Goal: Task Accomplishment & Management: Complete application form

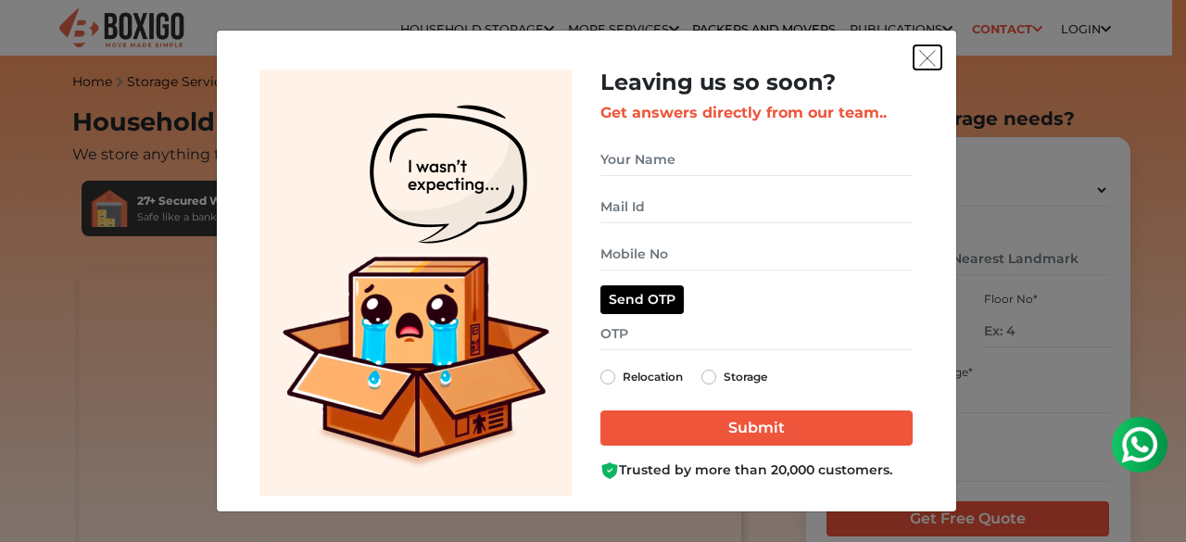
click at [932, 62] on img "get free quote dialog" at bounding box center [927, 58] width 17 height 17
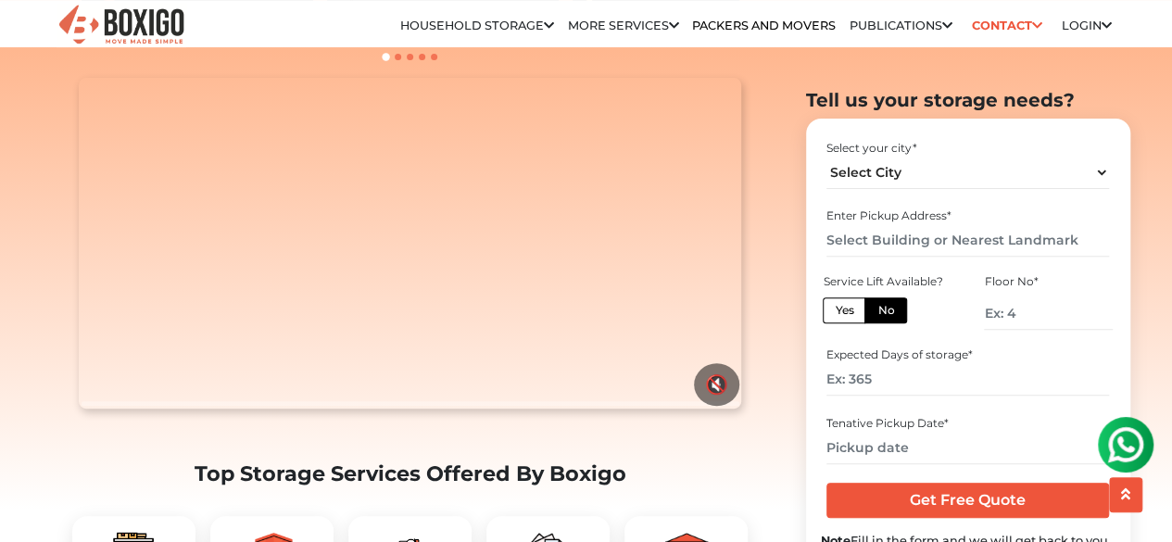
scroll to position [463, 0]
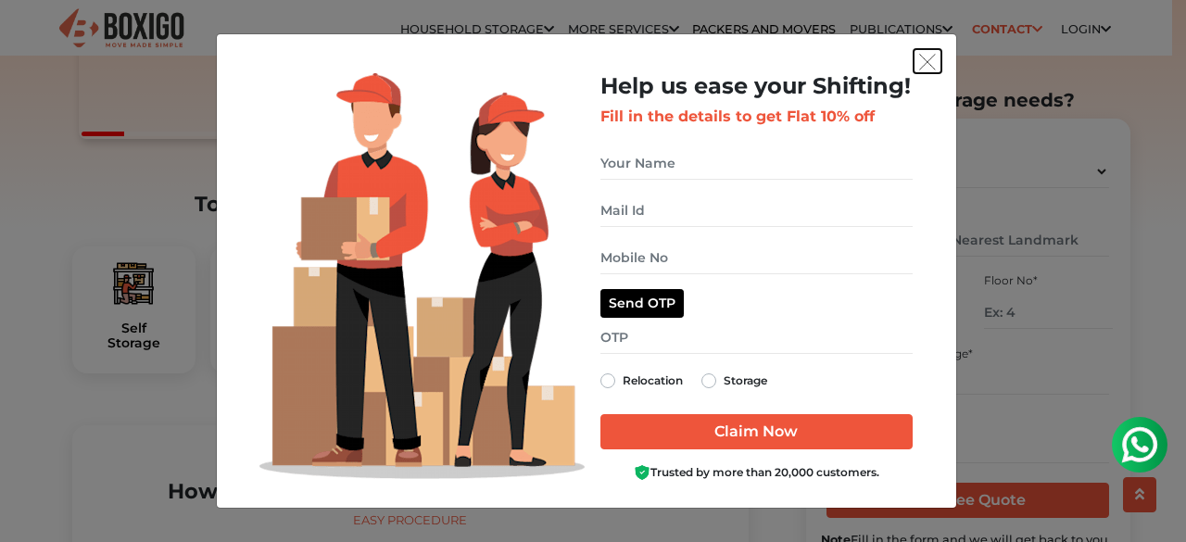
drag, startPoint x: 938, startPoint y: 71, endPoint x: 936, endPoint y: 82, distance: 11.3
click at [936, 82] on div "Help us ease your Shifting! Fill in the details to get Flat 10% off Relocation …" at bounding box center [586, 270] width 739 height 473
click at [925, 58] on img "get free quote dialog" at bounding box center [927, 62] width 17 height 17
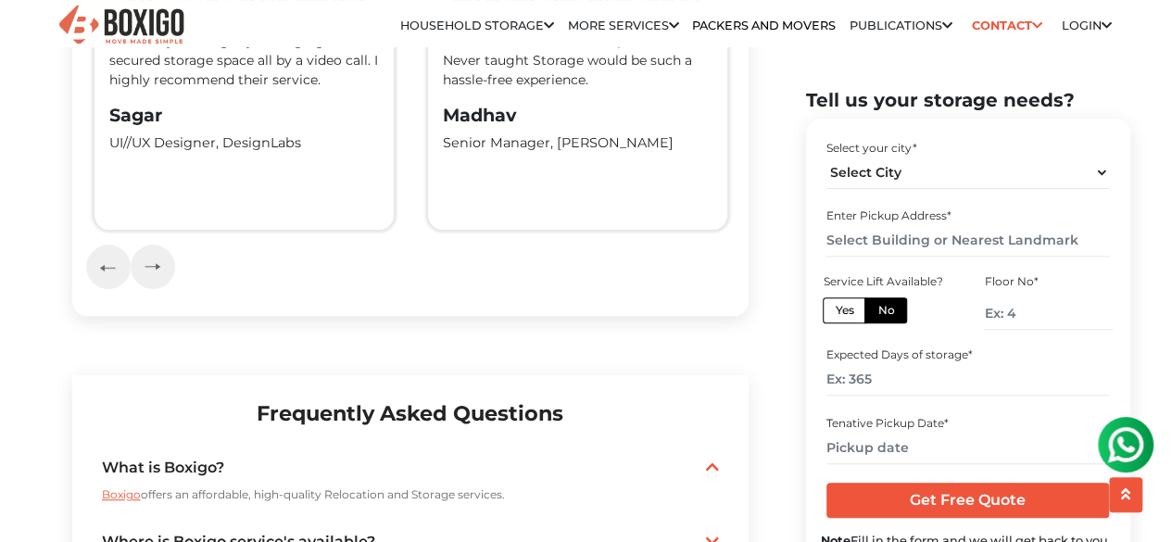
scroll to position [3984, 0]
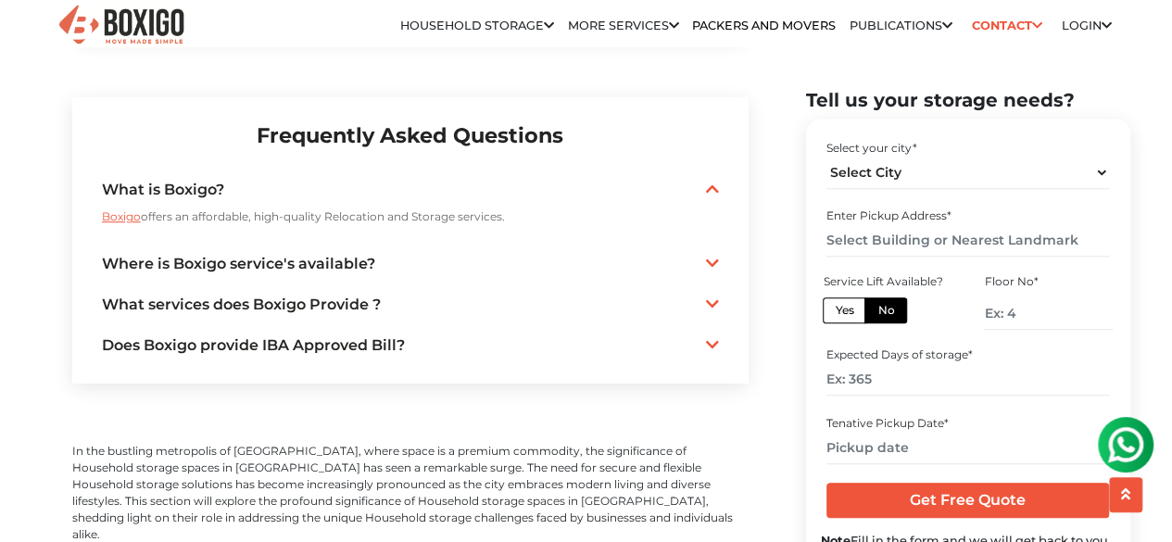
click at [334, 275] on link "Where is Boxigo service's available?" at bounding box center [410, 264] width 617 height 22
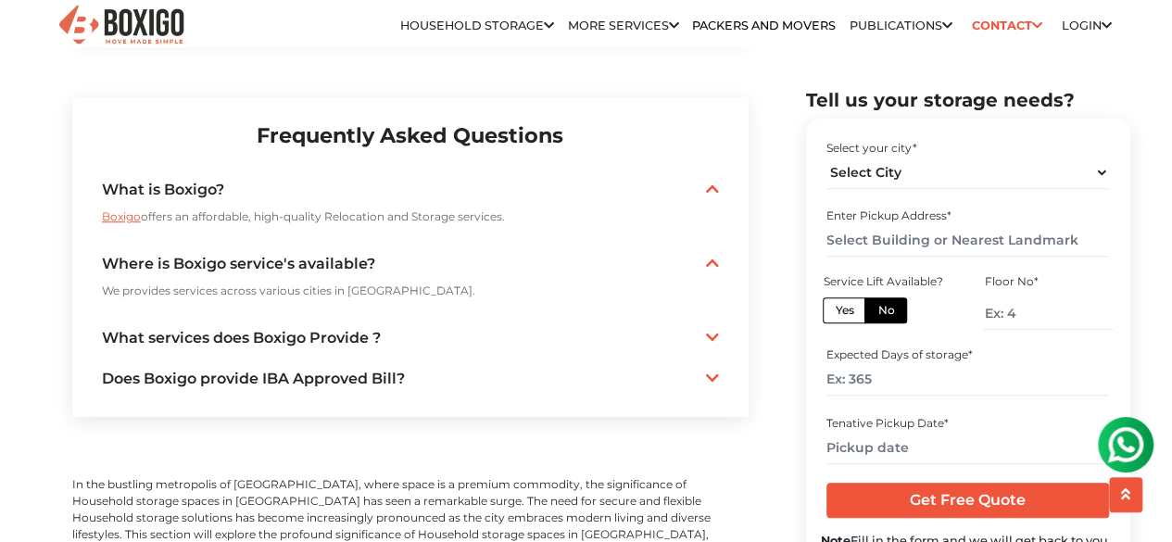
click at [342, 336] on div "What services does Boxigo Provide ? Packing | loading | Transporation | Unloadi…" at bounding box center [410, 338] width 617 height 34
click at [346, 346] on link "What services does Boxigo Provide ?" at bounding box center [410, 338] width 617 height 22
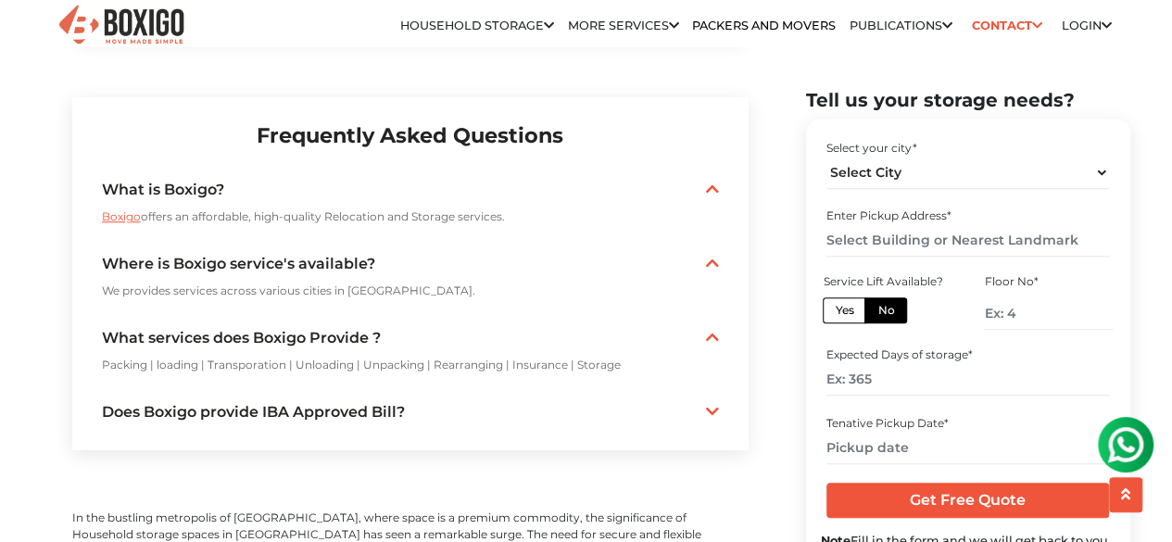
click at [348, 420] on link "Does Boxigo provide IBA Approved Bill?" at bounding box center [410, 412] width 617 height 22
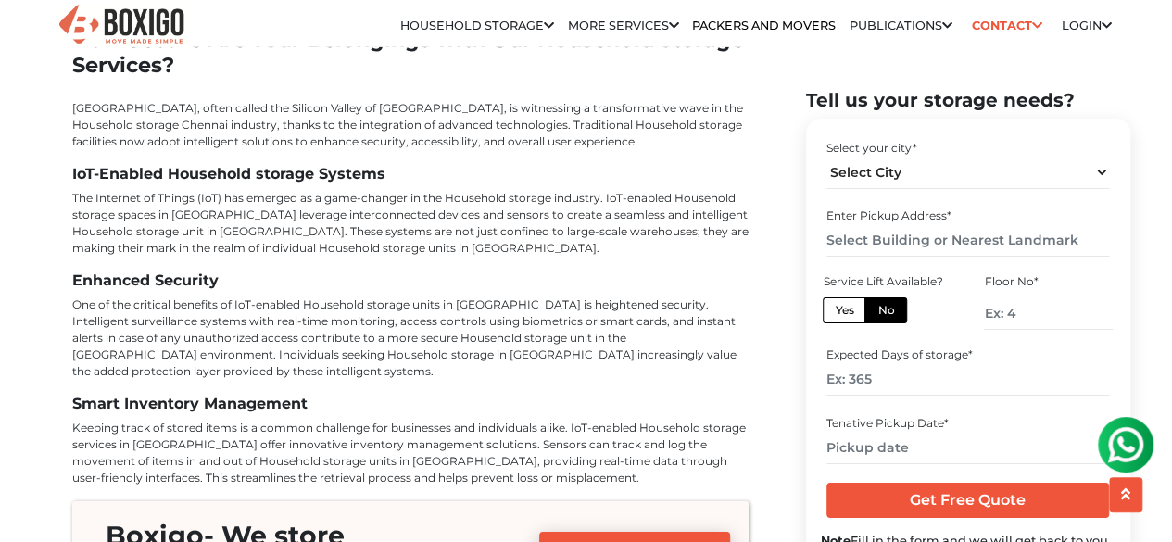
scroll to position [6300, 0]
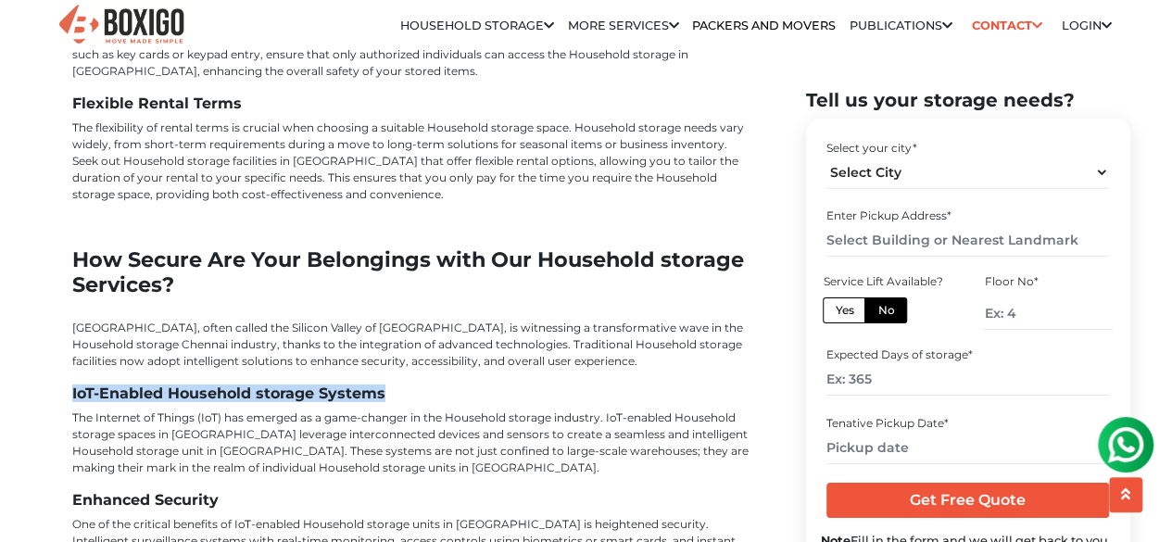
drag, startPoint x: 67, startPoint y: 308, endPoint x: 422, endPoint y: 310, distance: 355.8
click at [437, 384] on h3 "IoT-Enabled Household storage Systems" at bounding box center [410, 393] width 676 height 18
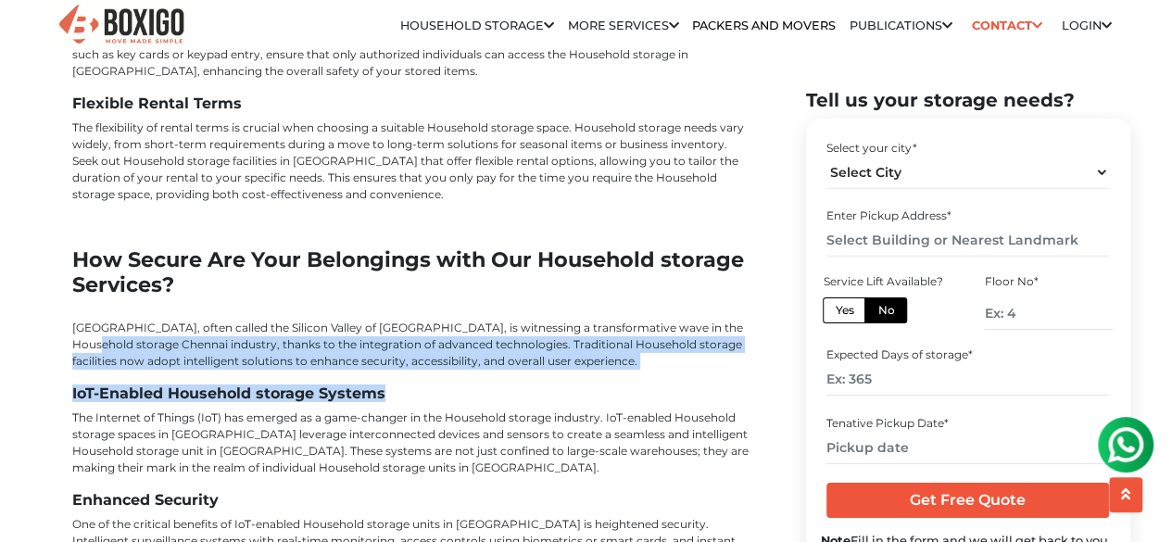
drag, startPoint x: 69, startPoint y: 259, endPoint x: 692, endPoint y: 283, distance: 623.0
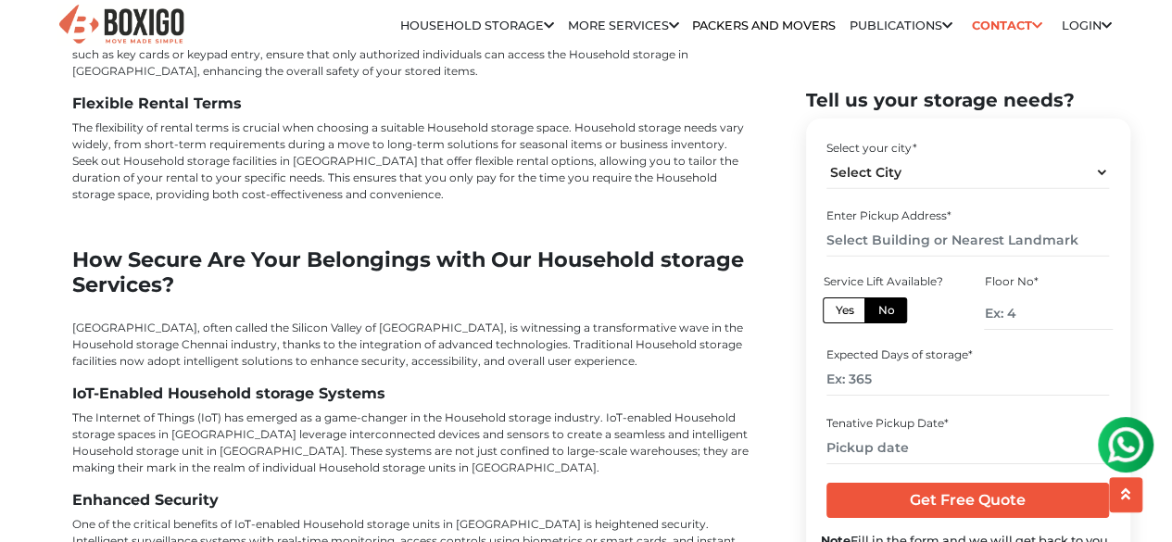
click at [561, 409] on p "The Internet of Things (IoT) has emerged as a game-changer in the Household sto…" at bounding box center [410, 442] width 676 height 67
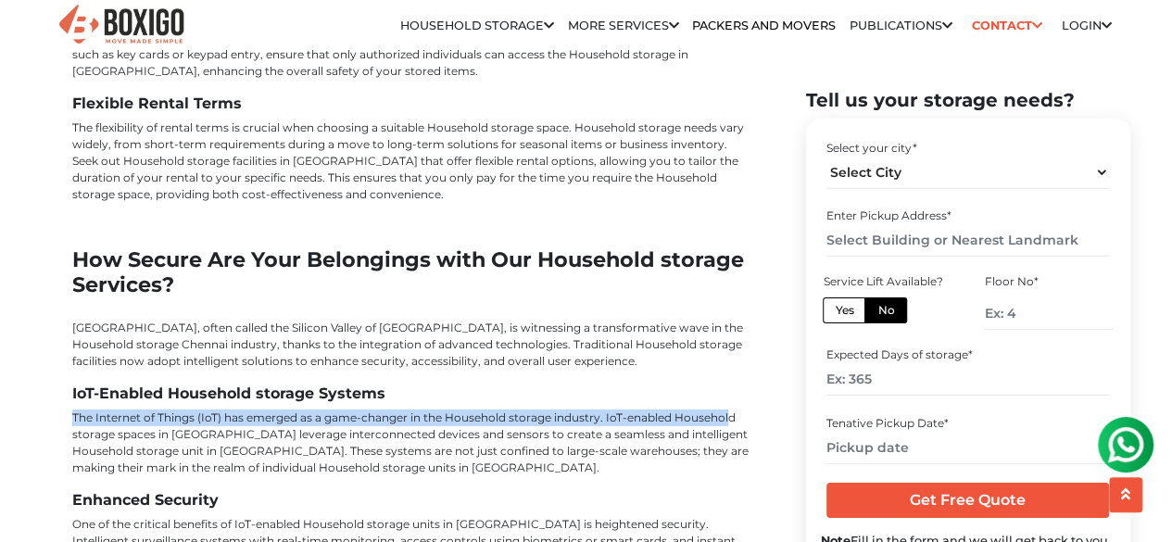
drag, startPoint x: 73, startPoint y: 326, endPoint x: 728, endPoint y: 327, distance: 655.0
click at [728, 409] on p "The Internet of Things (IoT) has emerged as a game-changer in the Household sto…" at bounding box center [410, 442] width 676 height 67
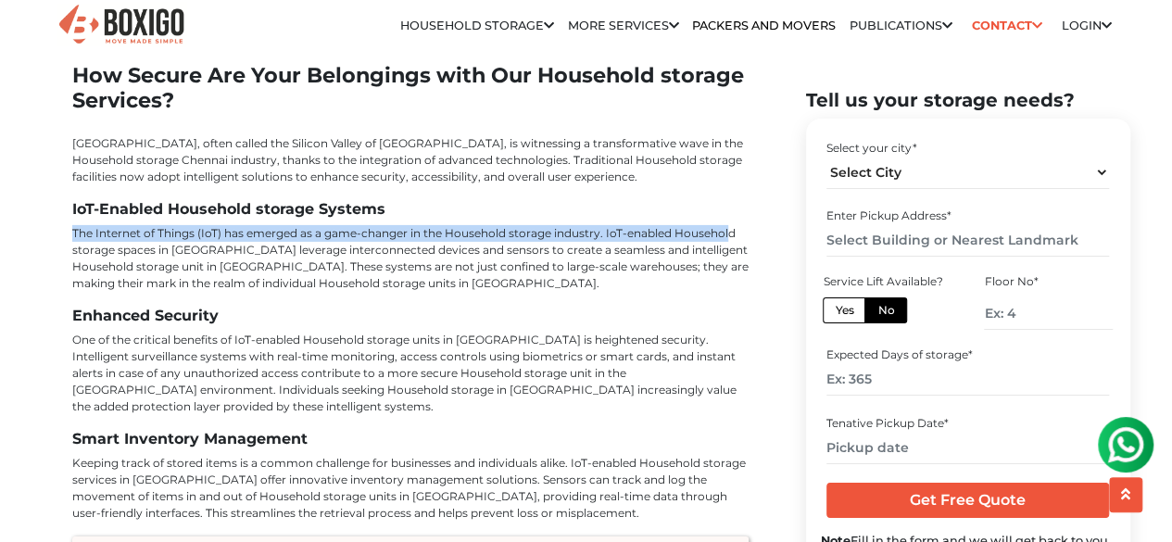
scroll to position [6485, 0]
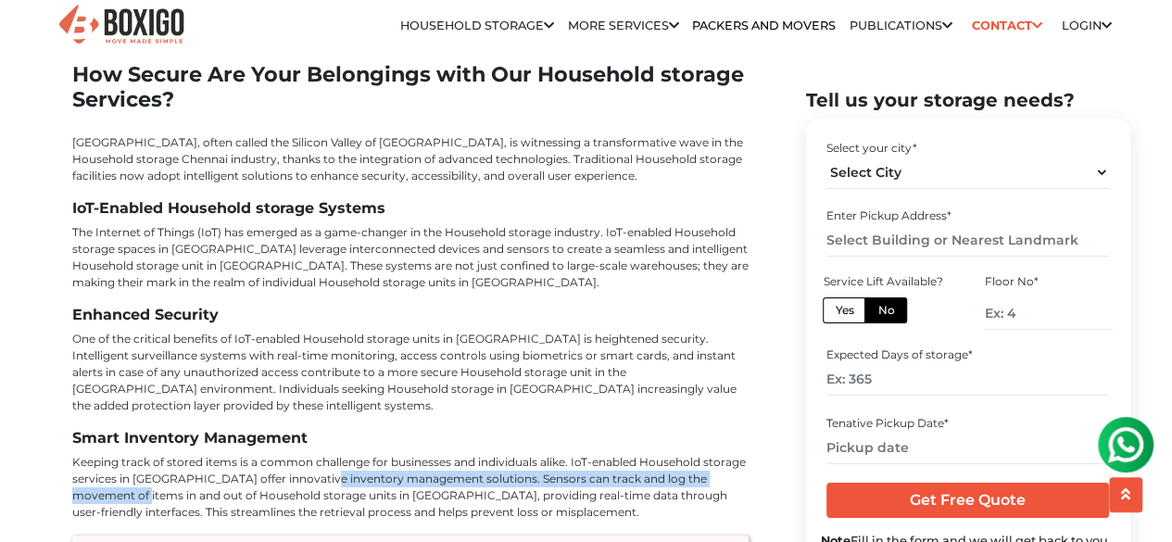
drag, startPoint x: 93, startPoint y: 397, endPoint x: 319, endPoint y: 381, distance: 226.7
click at [319, 454] on p "Keeping track of stored items is a common challenge for businesses and individu…" at bounding box center [410, 487] width 676 height 67
click at [489, 454] on p "Keeping track of stored items is a common challenge for businesses and individu…" at bounding box center [410, 487] width 676 height 67
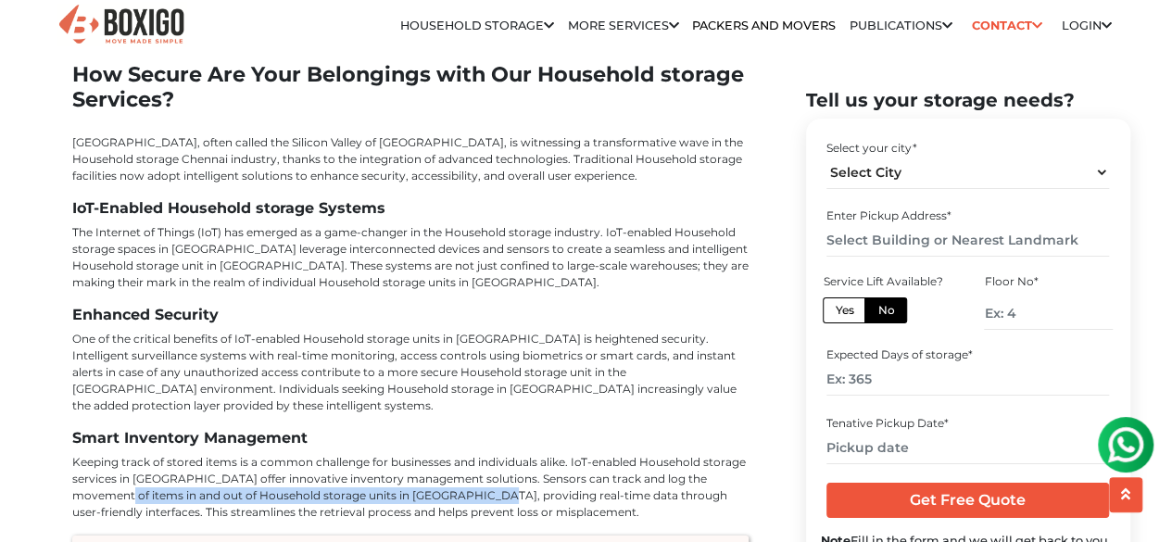
drag, startPoint x: 69, startPoint y: 402, endPoint x: 428, endPoint y: 397, distance: 359.5
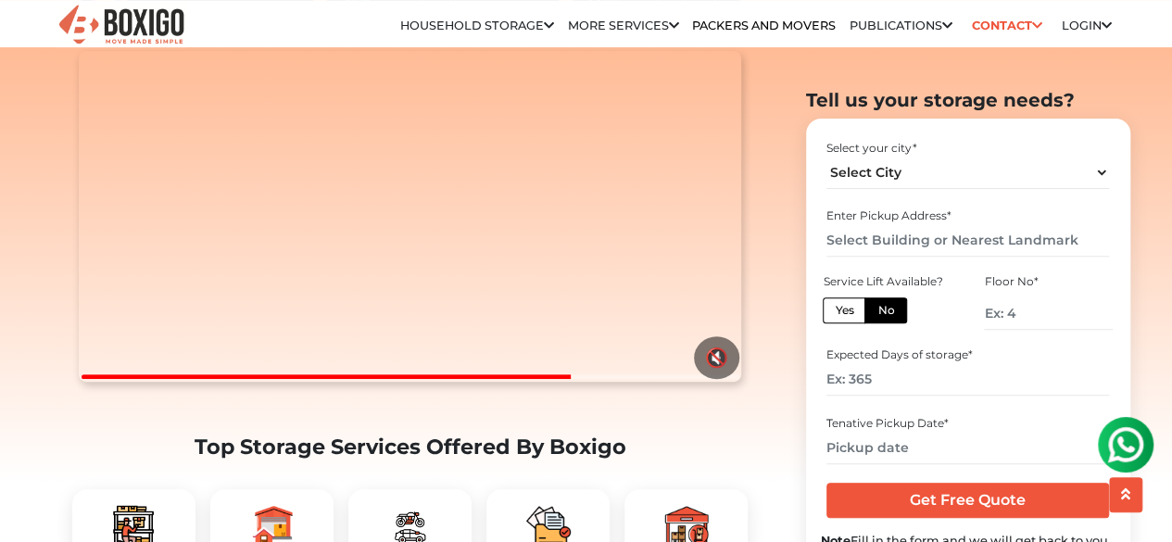
scroll to position [93, 0]
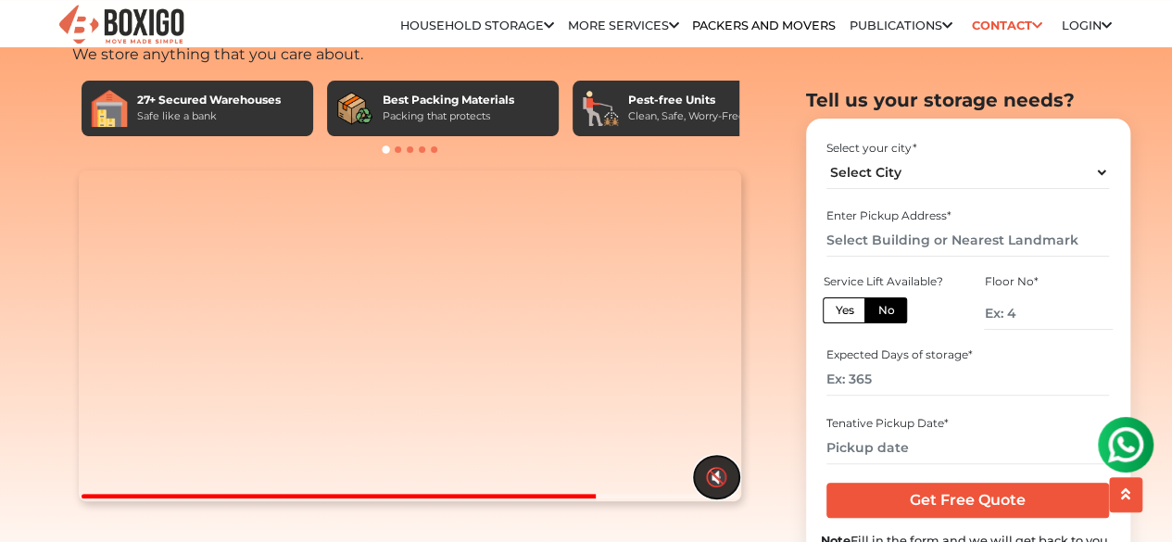
click at [712, 498] on button "🔇" at bounding box center [716, 477] width 45 height 43
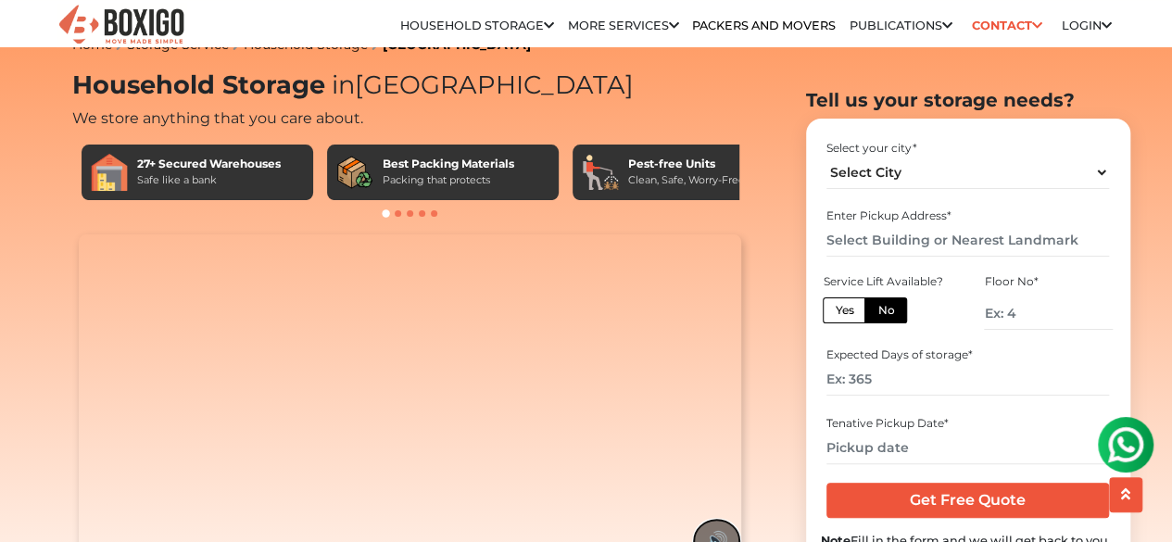
scroll to position [0, 0]
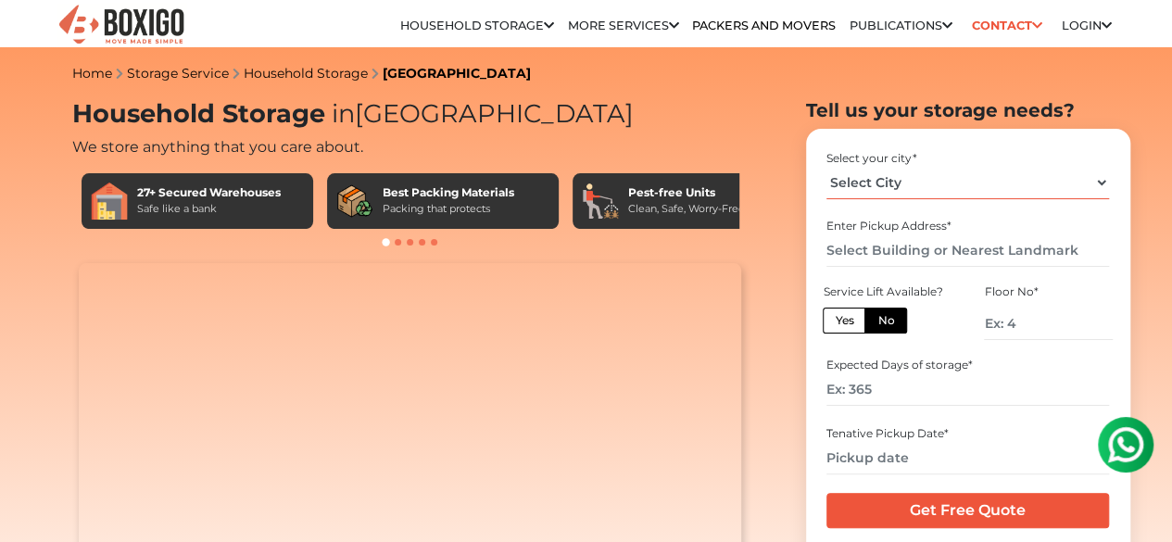
click at [876, 195] on select "Select City Bangalore Bengaluru Bhopal Bhubaneswar Chennai Coimbatore Cuttack D…" at bounding box center [967, 183] width 283 height 32
select select "[GEOGRAPHIC_DATA]"
click at [826, 173] on select "Select City Bangalore Bengaluru Bhopal Bhubaneswar Chennai Coimbatore Cuttack D…" at bounding box center [967, 183] width 283 height 32
click at [899, 254] on input "text" at bounding box center [967, 250] width 283 height 32
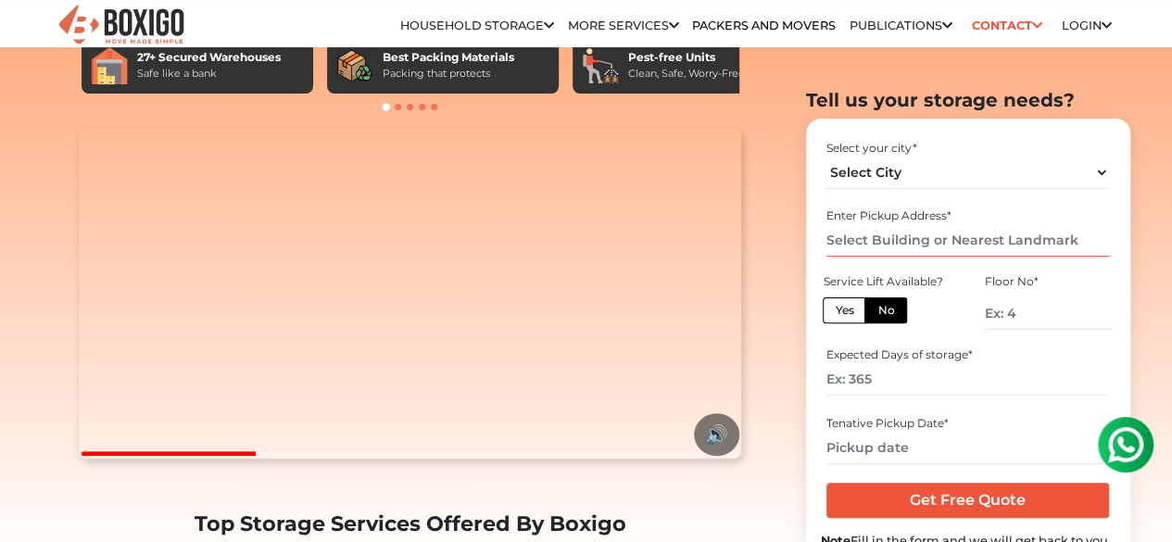
scroll to position [278, 0]
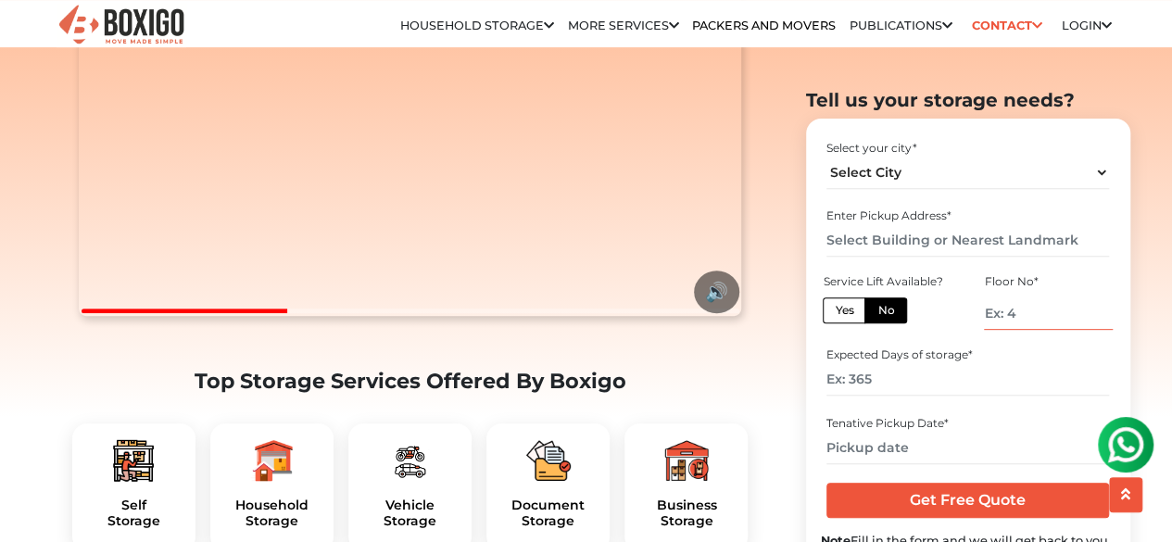
click at [993, 306] on input "number" at bounding box center [1048, 312] width 128 height 32
type input "2"
click at [831, 297] on label "Yes" at bounding box center [844, 309] width 43 height 26
click at [835, 301] on input "Yes" at bounding box center [841, 307] width 12 height 12
radio input "true"
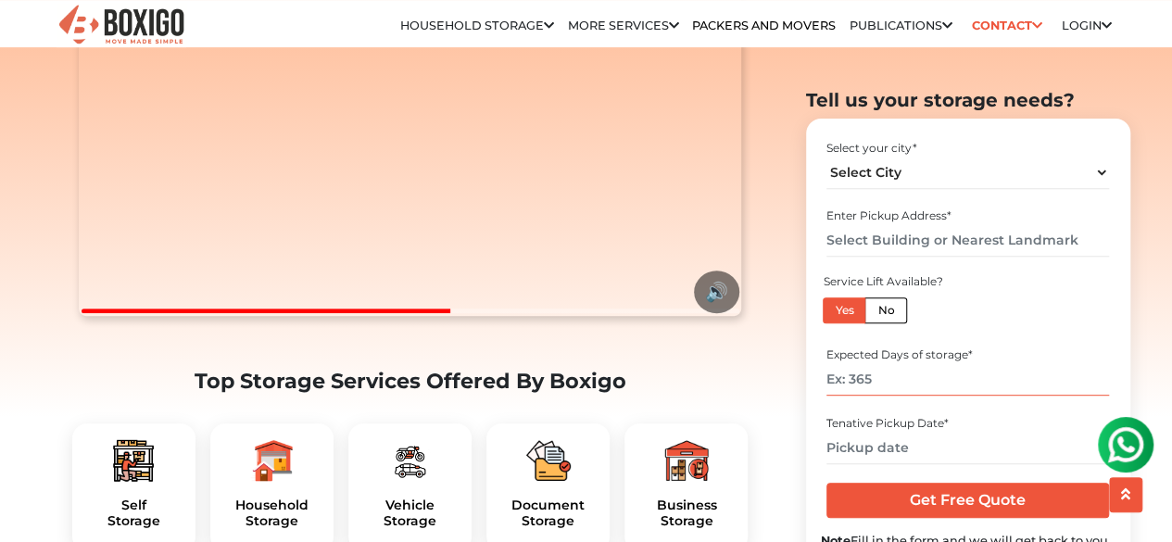
click at [895, 365] on input "number" at bounding box center [967, 379] width 283 height 32
click at [402, 249] on video "Your browser does not support the video tag." at bounding box center [410, 151] width 662 height 332
click at [486, 201] on video "Your browser does not support the video tag." at bounding box center [410, 151] width 662 height 332
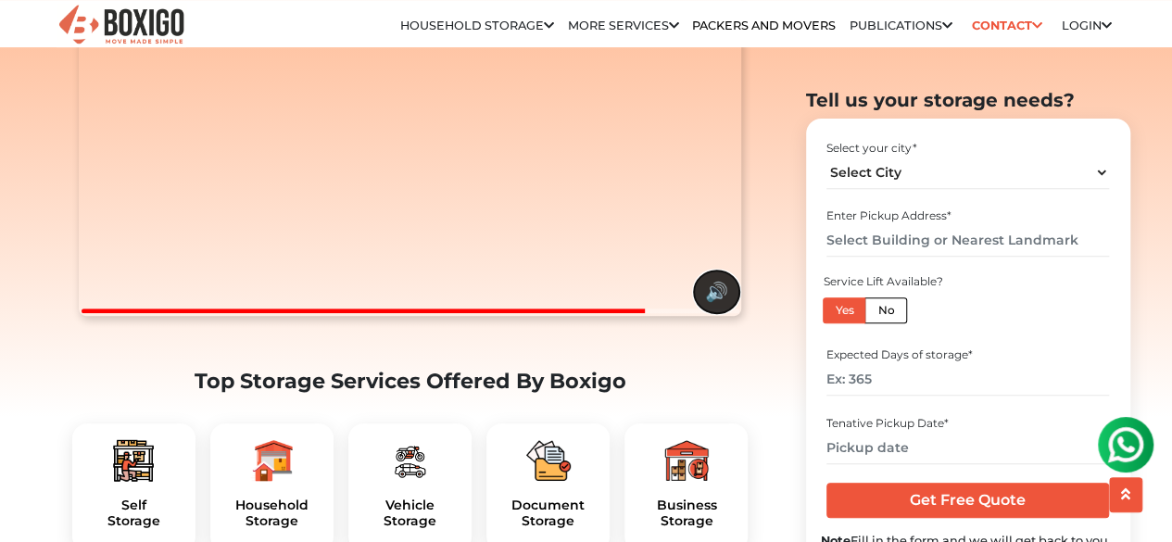
click at [708, 313] on button "🔊" at bounding box center [716, 292] width 45 height 43
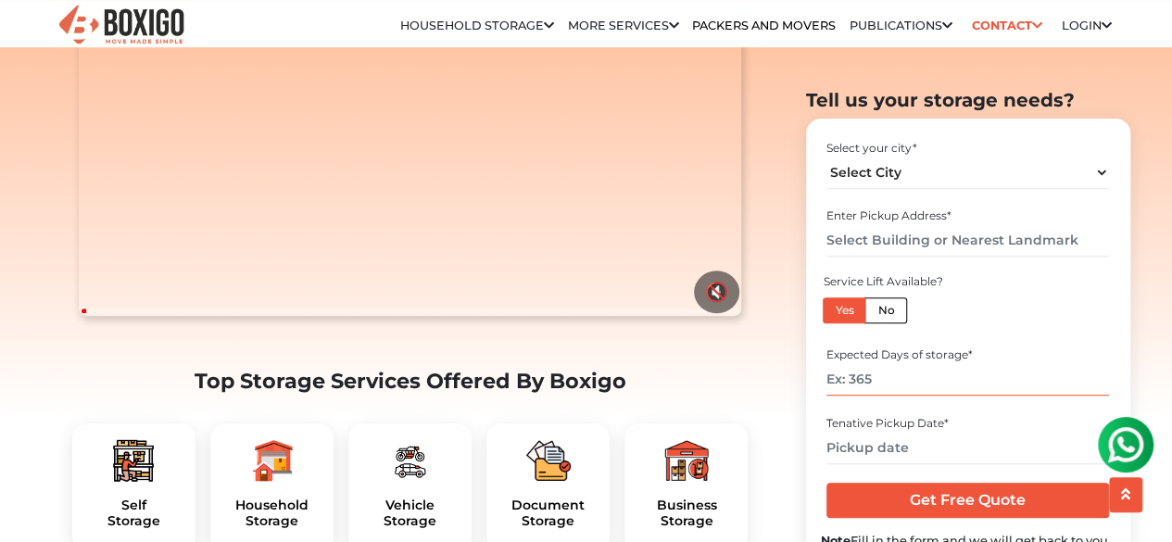
click at [912, 384] on input "number" at bounding box center [967, 379] width 283 height 32
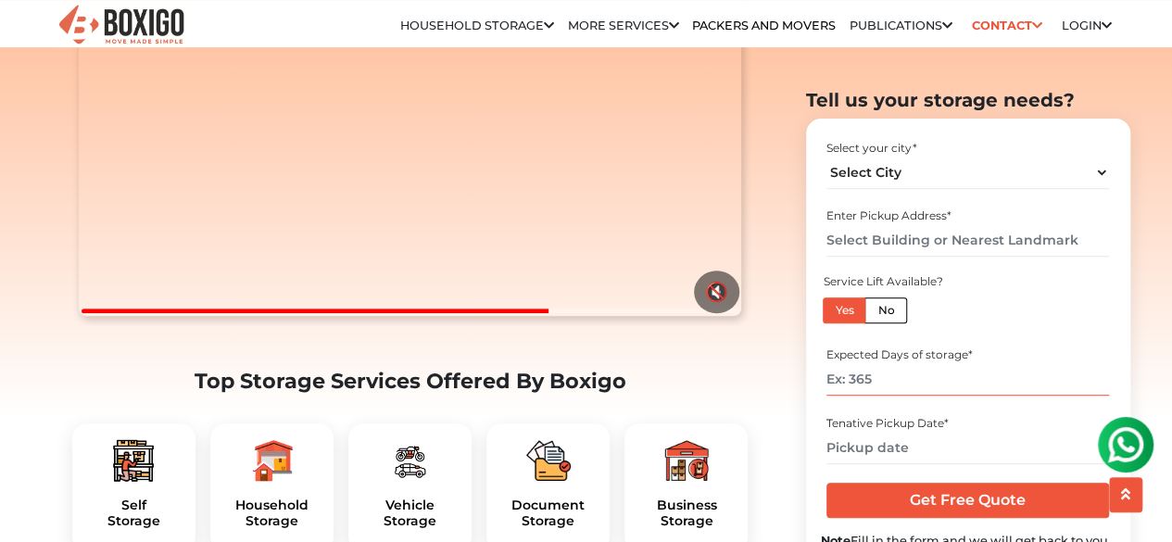
click at [867, 375] on input "number" at bounding box center [967, 379] width 283 height 32
click at [870, 380] on input "number" at bounding box center [967, 379] width 283 height 32
type input "180"
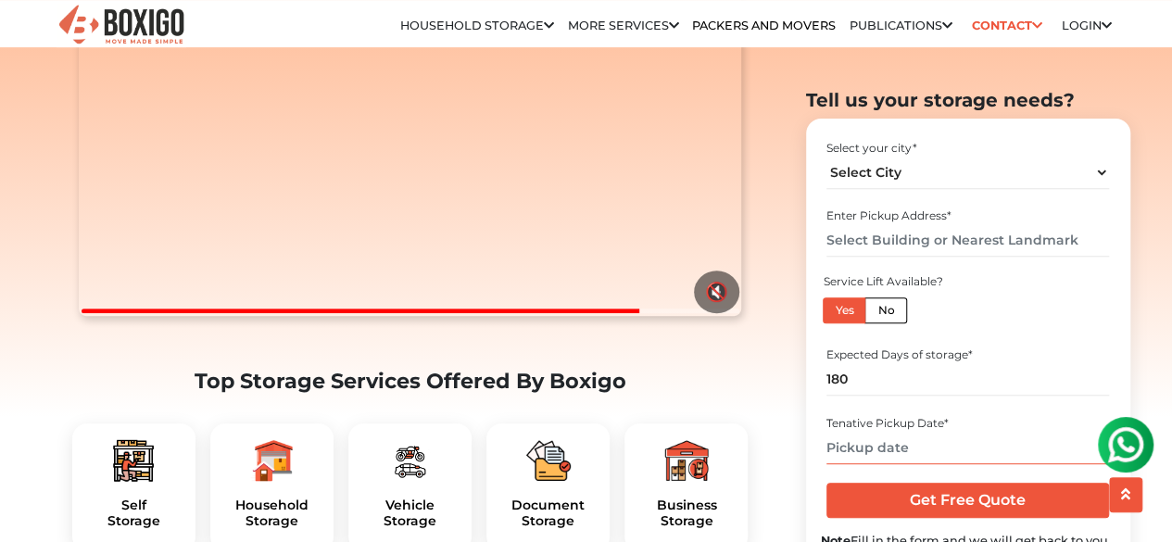
click at [852, 445] on input "text" at bounding box center [967, 447] width 283 height 32
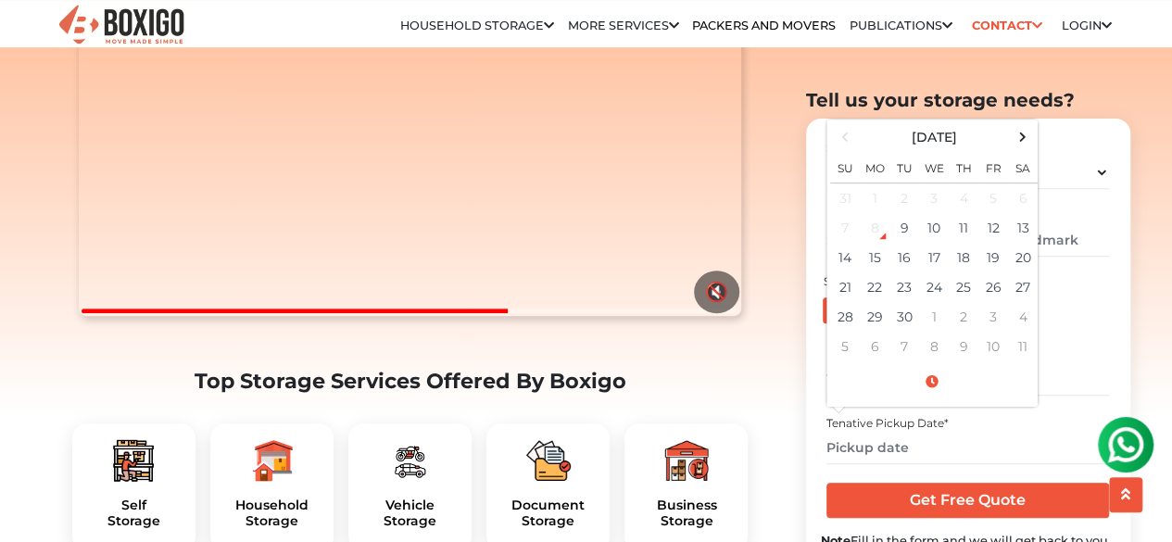
click at [1075, 310] on div "Floor No * 2" at bounding box center [1048, 305] width 161 height 70
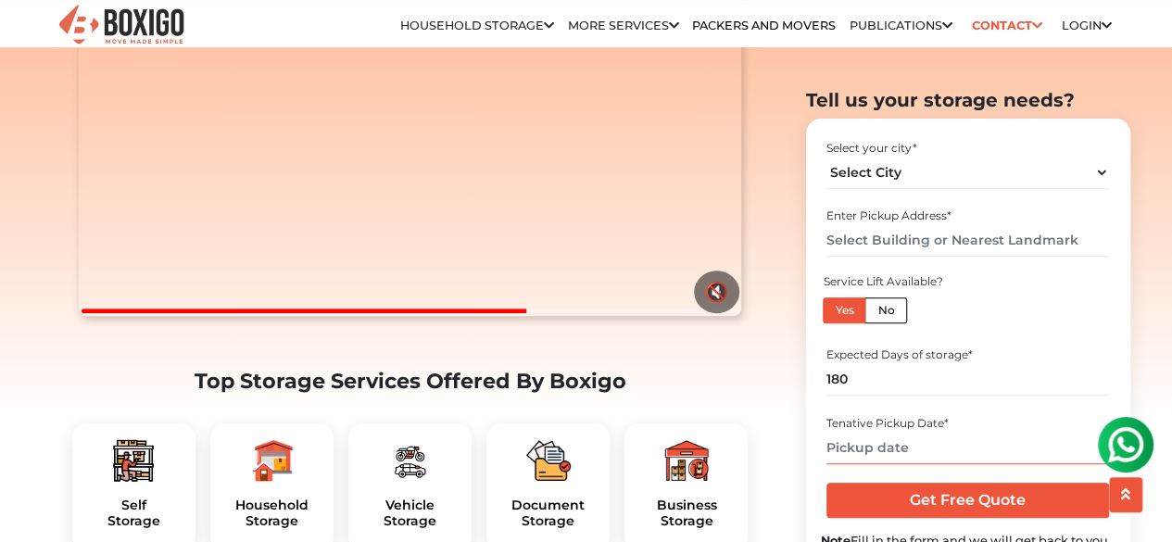
click at [938, 441] on input "text" at bounding box center [967, 447] width 283 height 32
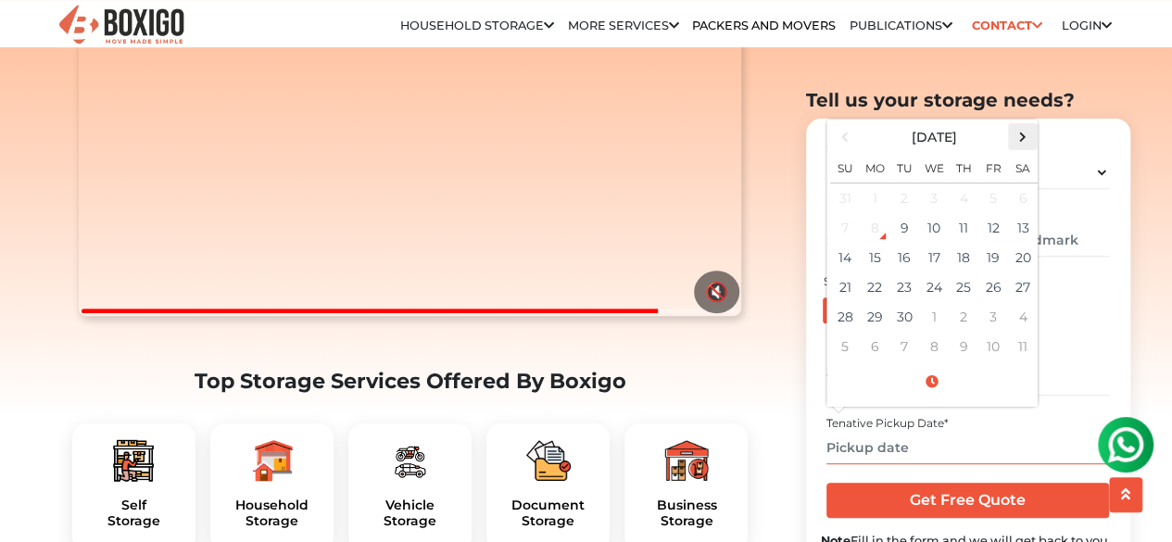
click at [1019, 126] on span at bounding box center [1022, 136] width 25 height 25
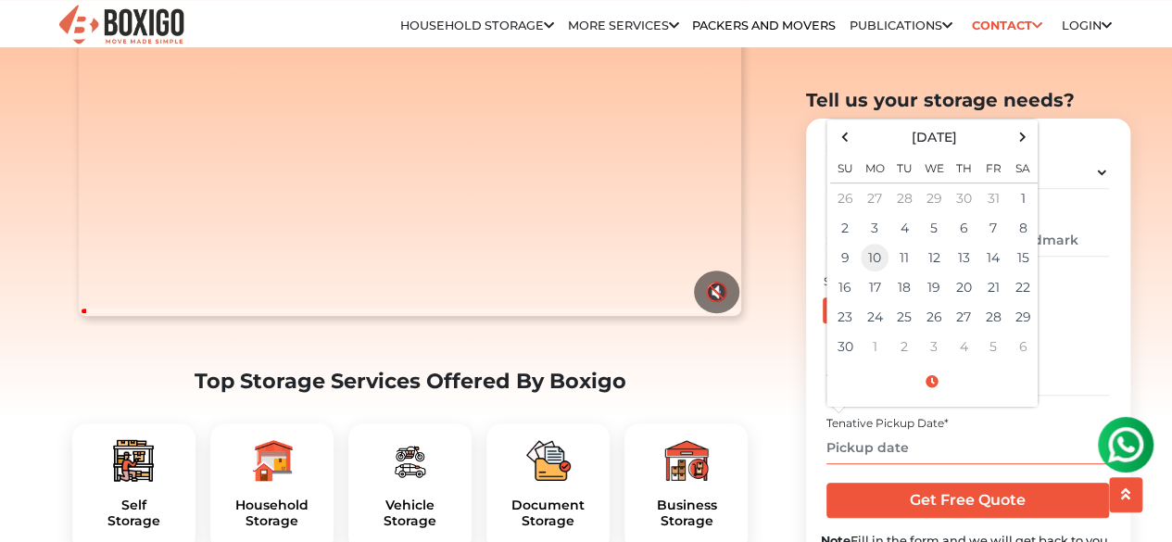
click at [873, 258] on td "10" at bounding box center [875, 258] width 30 height 30
type input "11/10/2025 12:00 AM"
click at [1060, 343] on div "Expected Days of storage * 180" at bounding box center [968, 370] width 295 height 61
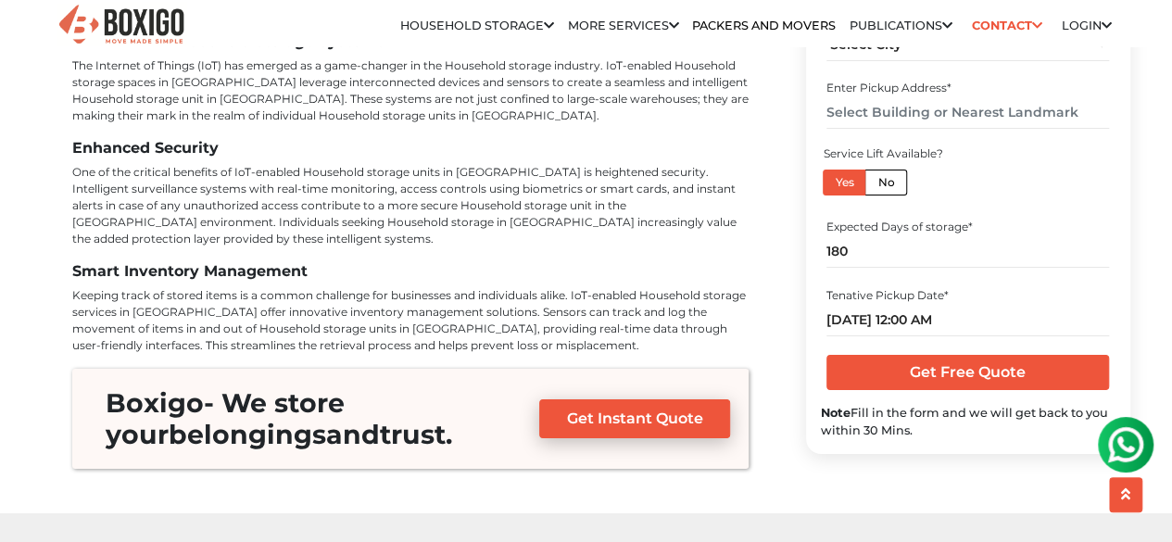
scroll to position [6308, 0]
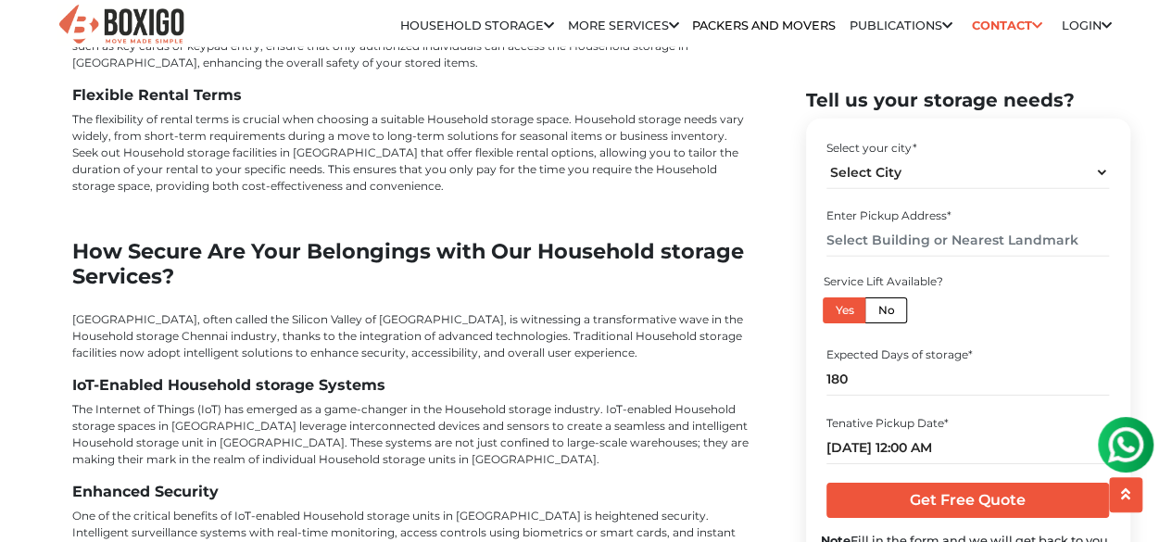
drag, startPoint x: 811, startPoint y: 423, endPoint x: 830, endPoint y: 568, distance: 145.8
click at [0, 0] on link "Self Storage in [GEOGRAPHIC_DATA]" at bounding box center [0, 0] width 0 height 0
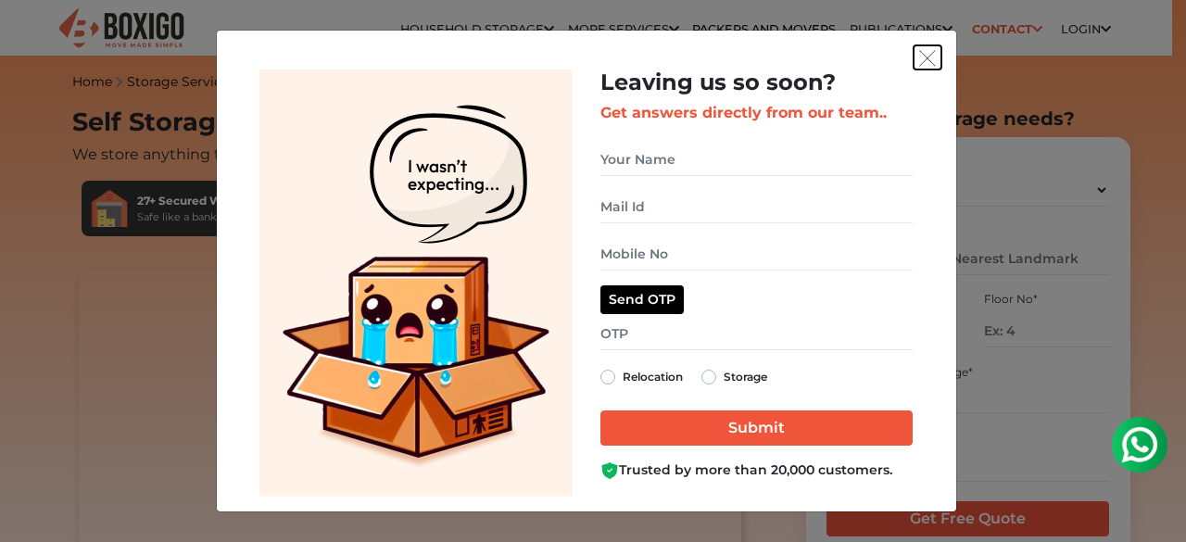
click at [923, 50] on img "get free quote dialog" at bounding box center [927, 58] width 17 height 17
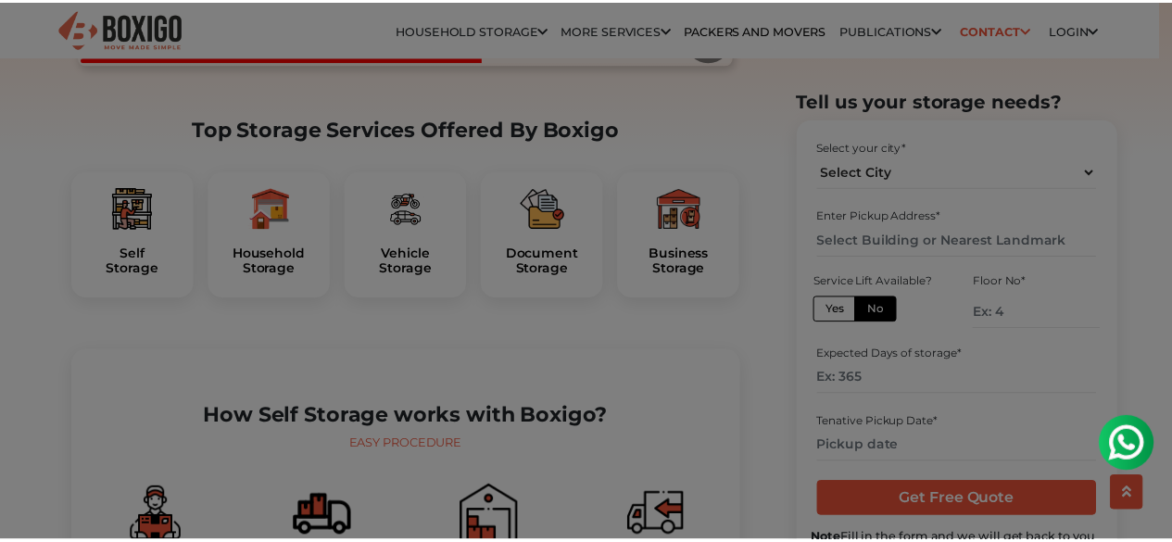
scroll to position [556, 0]
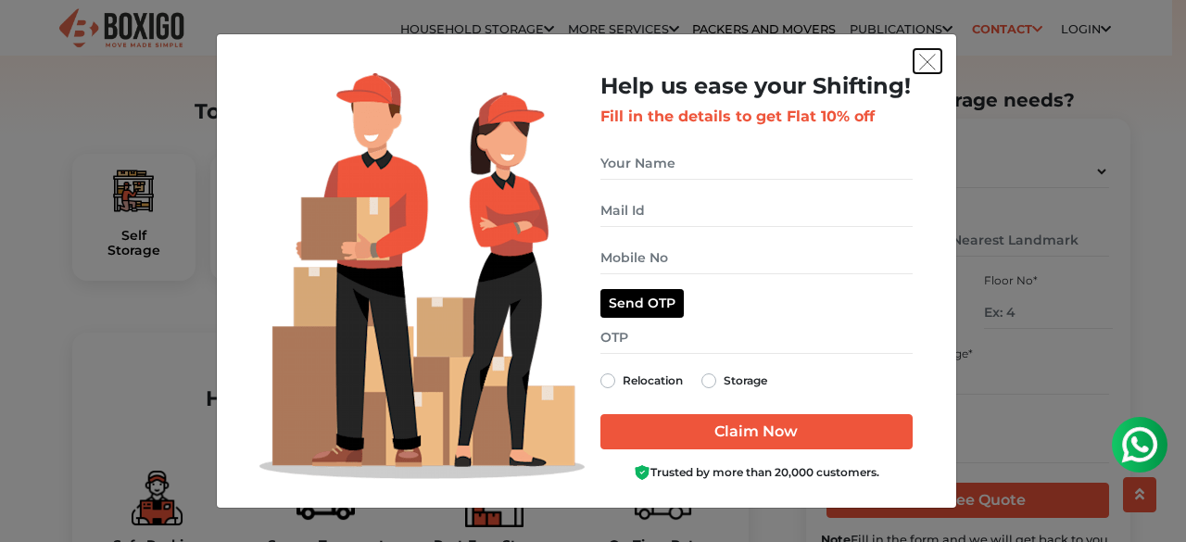
click at [939, 55] on button "get free quote dialog" at bounding box center [927, 61] width 28 height 24
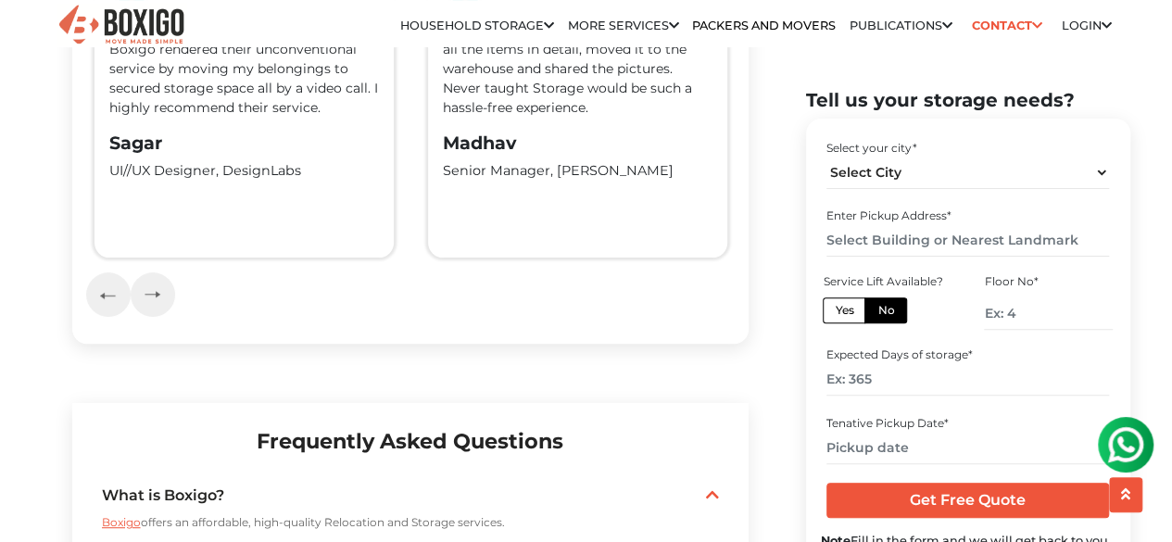
scroll to position [3891, 0]
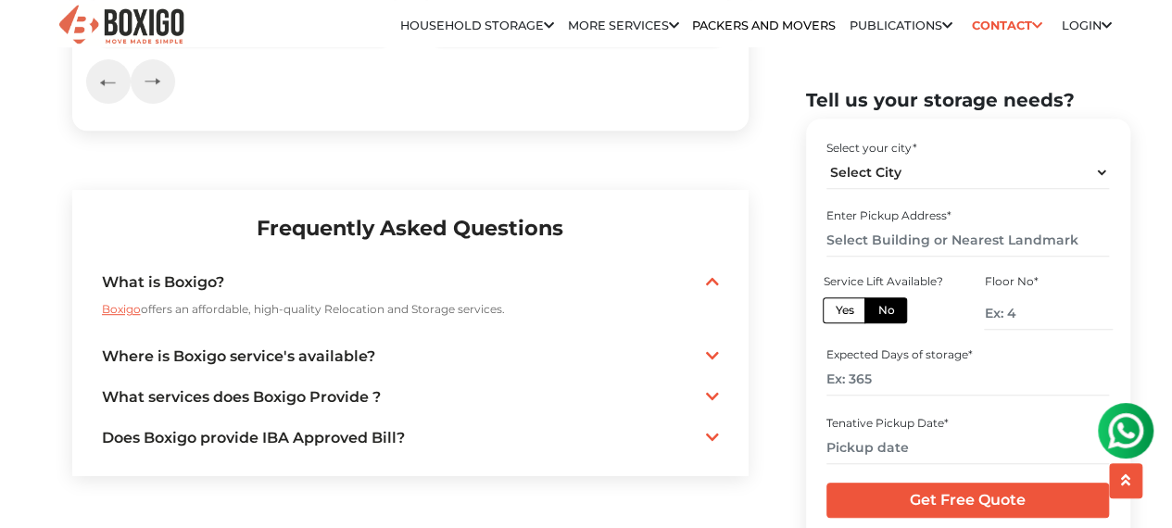
click at [0, 0] on link "Vendor" at bounding box center [0, 0] width 0 height 0
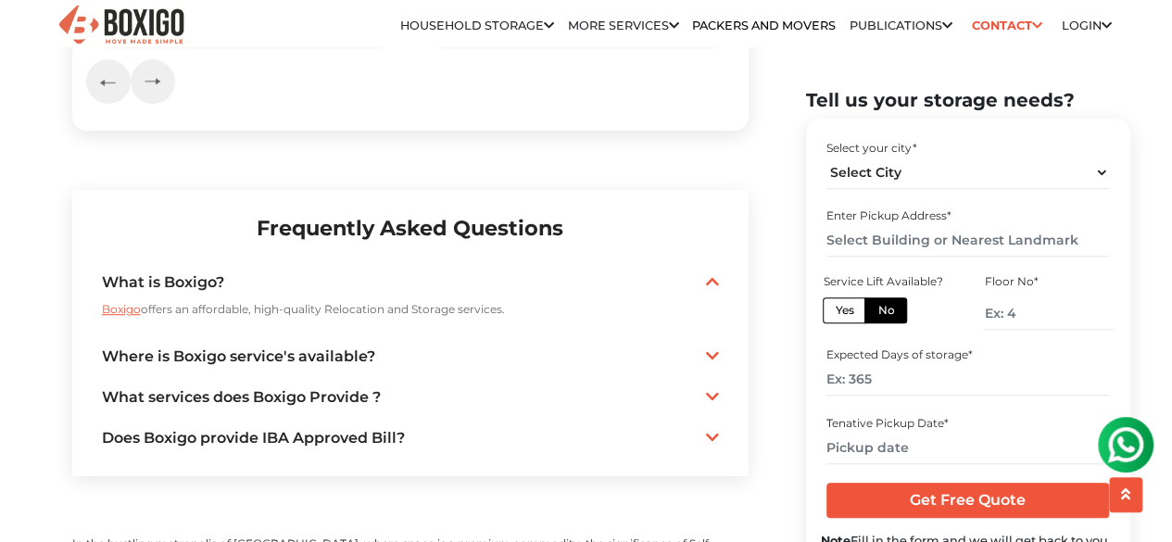
click at [709, 363] on icon at bounding box center [712, 355] width 13 height 15
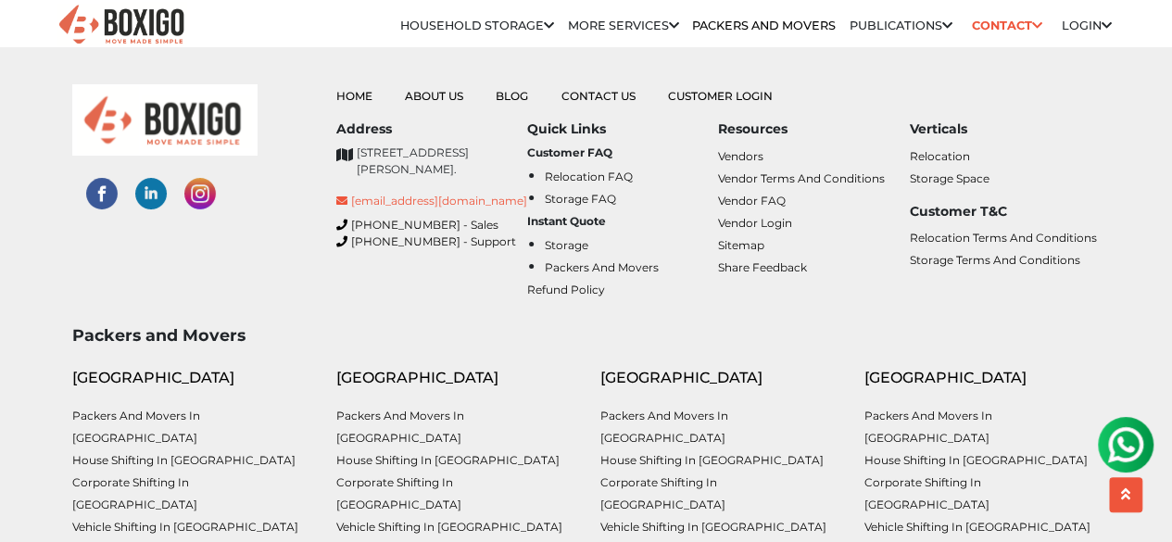
scroll to position [6867, 0]
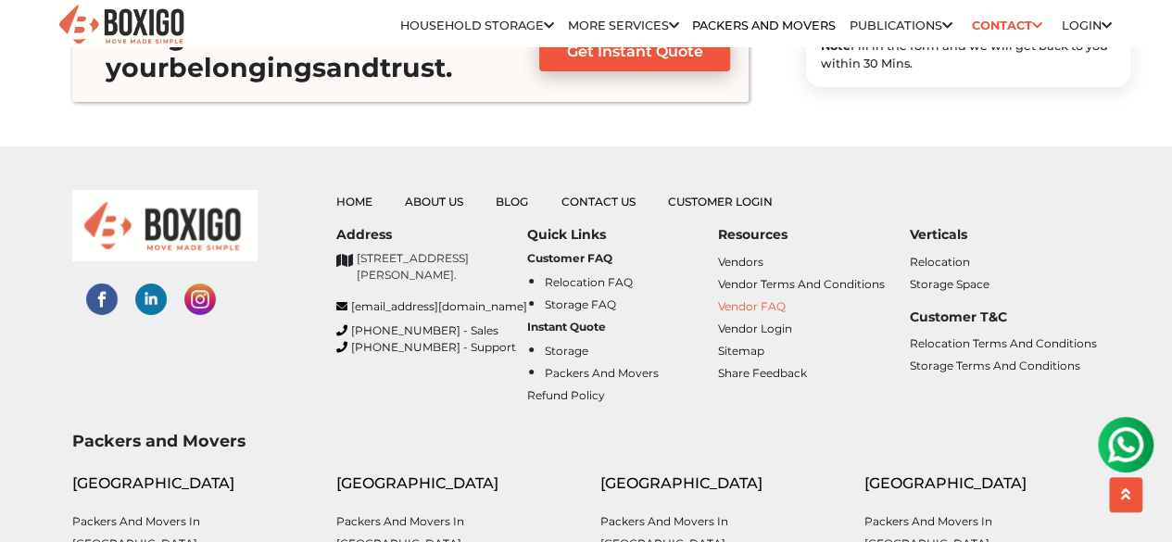
click at [739, 299] on link "Vendor FAQ" at bounding box center [752, 306] width 68 height 14
click at [956, 277] on link "Storage Space" at bounding box center [949, 284] width 80 height 14
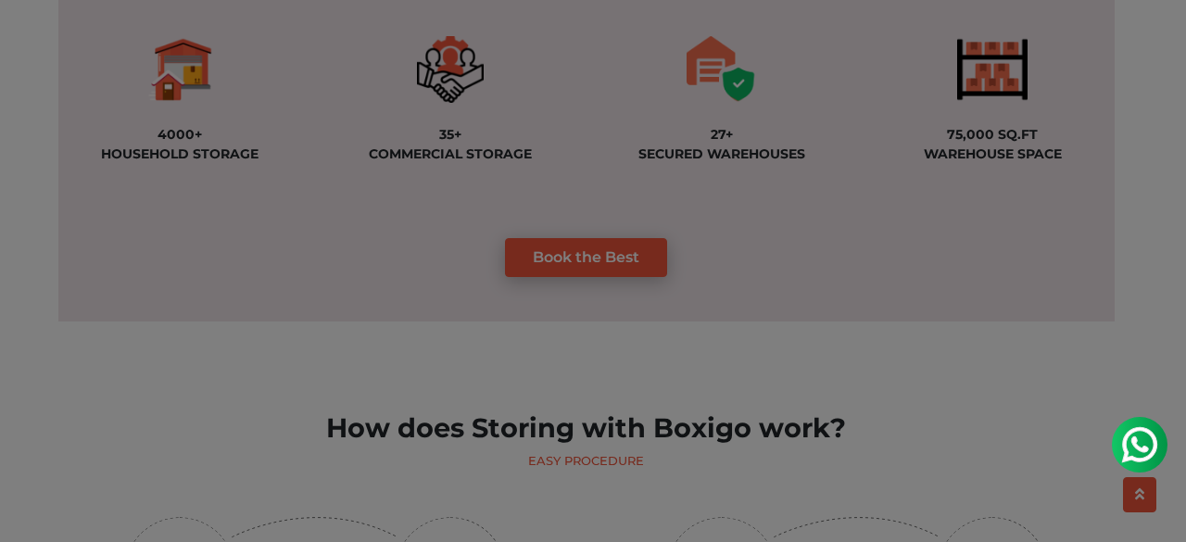
scroll to position [1668, 0]
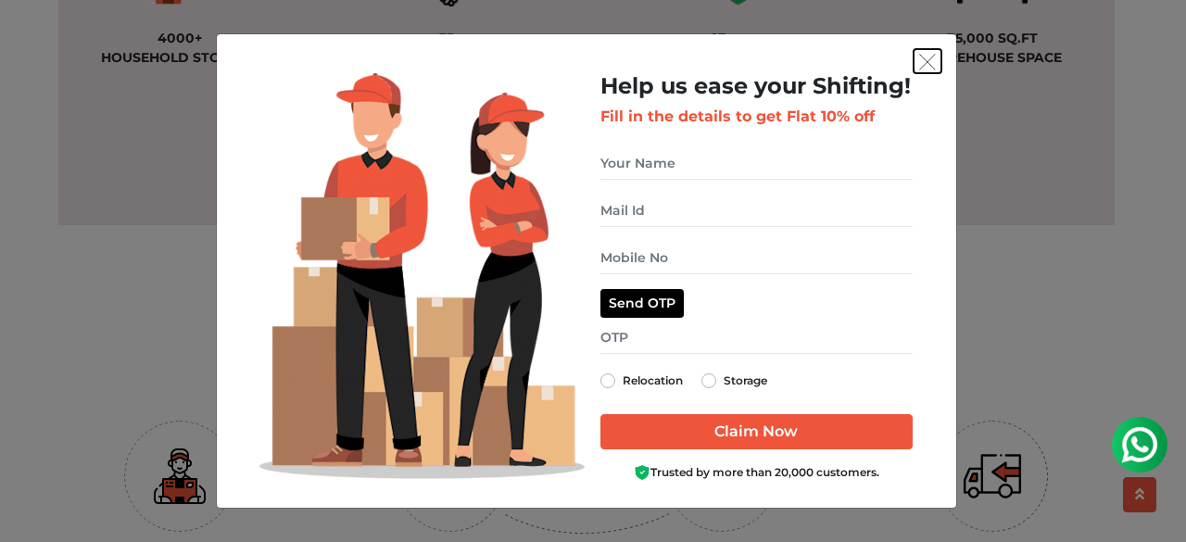
click at [934, 54] on img "get free quote dialog" at bounding box center [927, 62] width 17 height 17
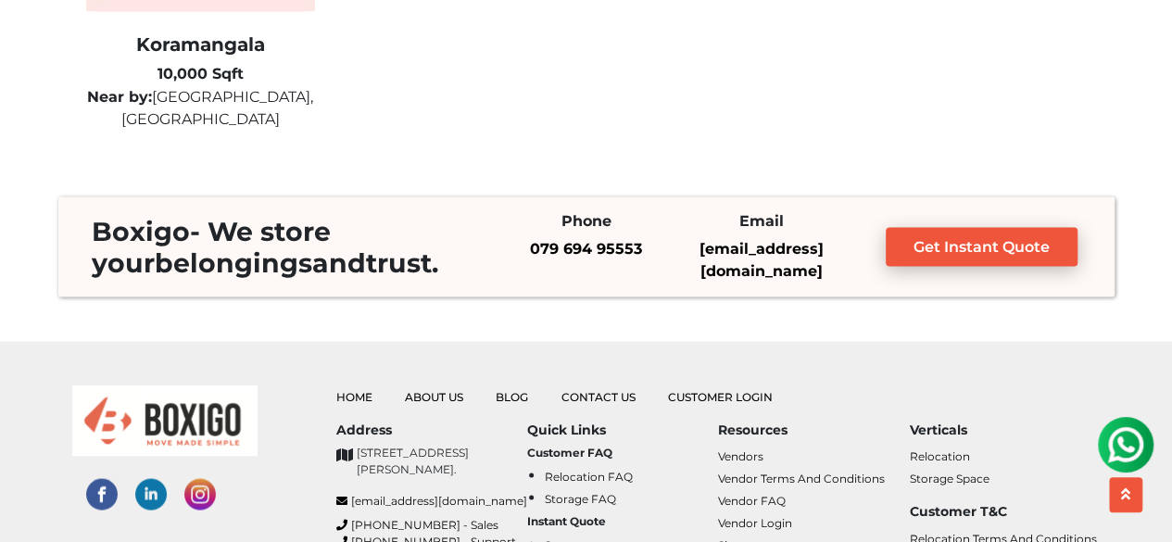
scroll to position [5559, 0]
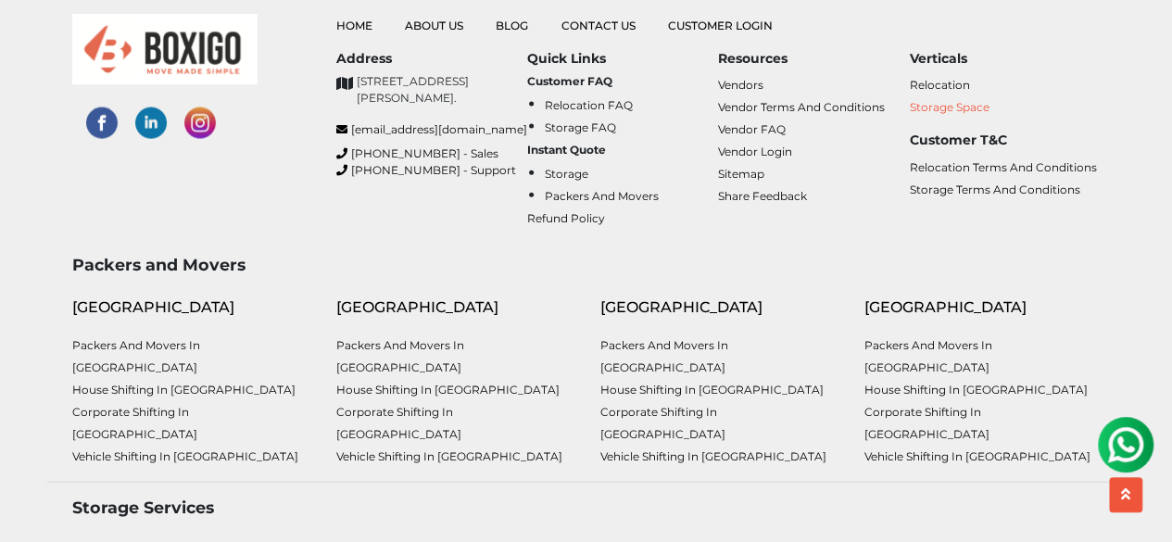
click at [975, 100] on link "Storage Space" at bounding box center [949, 107] width 80 height 14
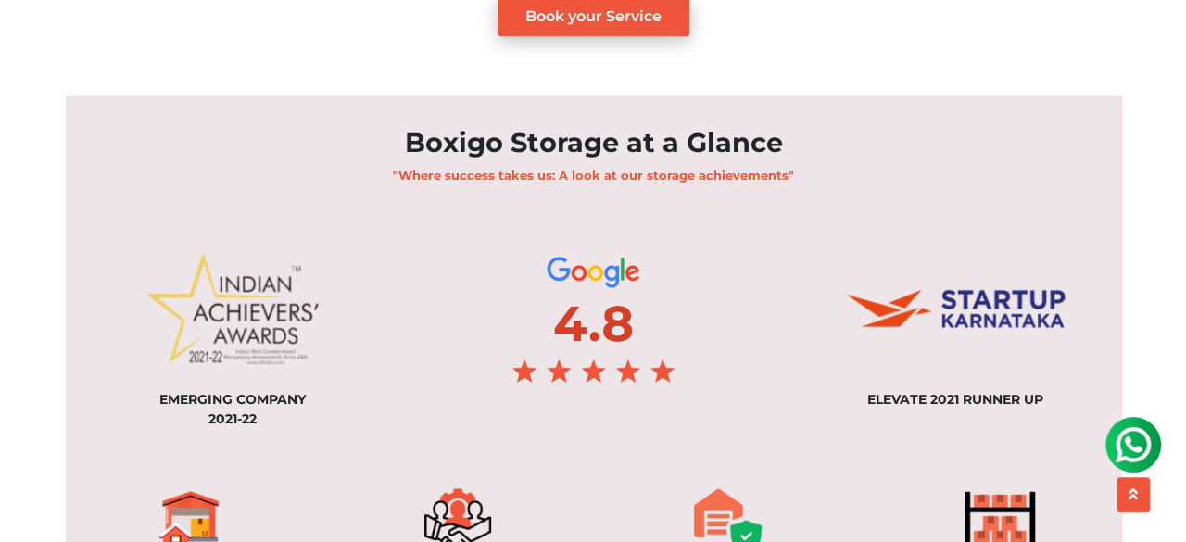
scroll to position [1853, 0]
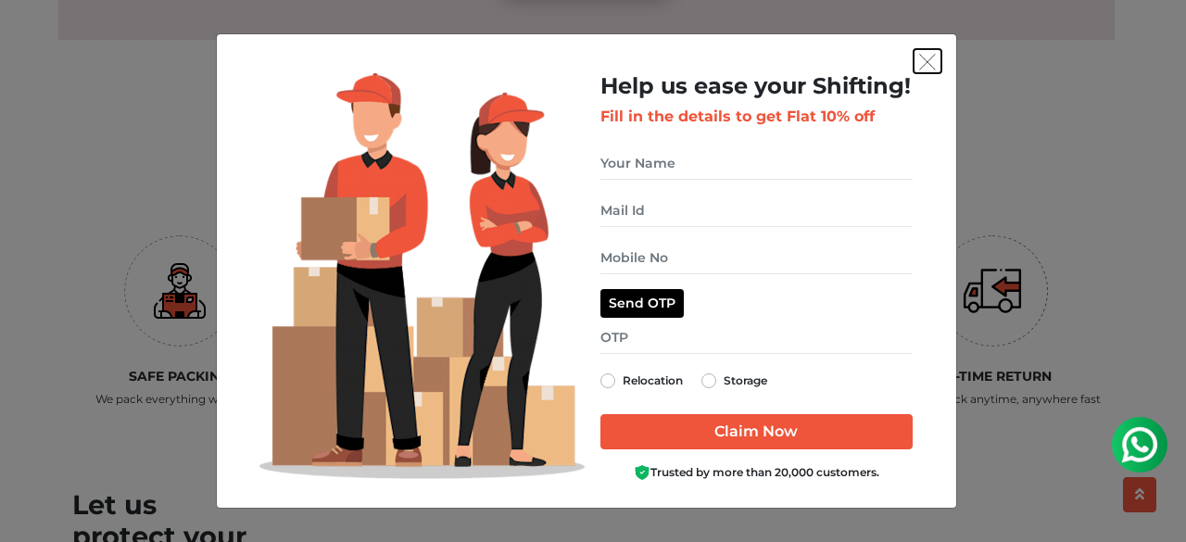
click at [929, 71] on button "get free quote dialog" at bounding box center [927, 61] width 28 height 24
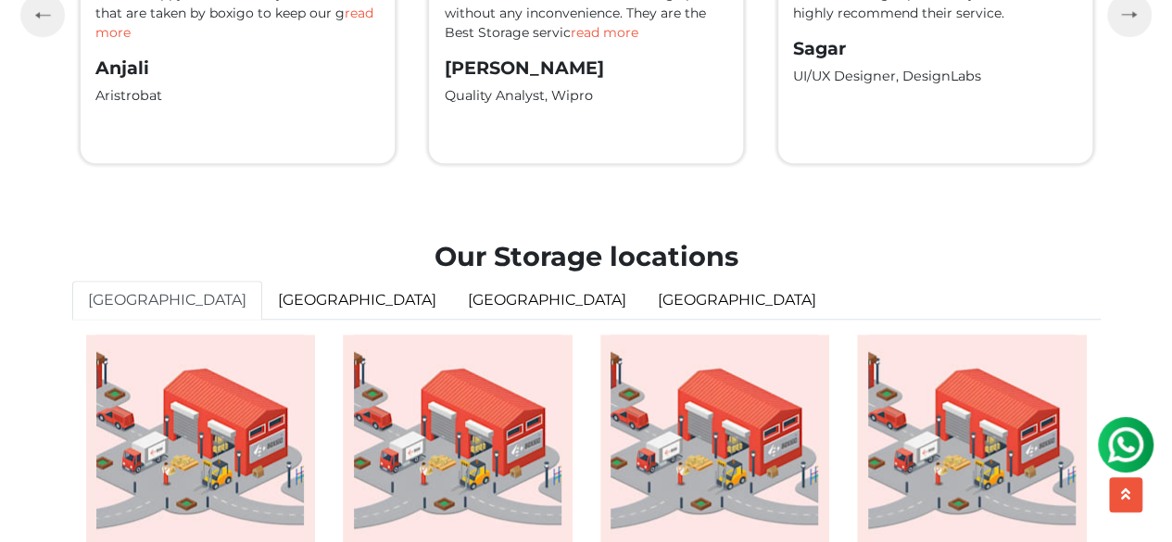
scroll to position [4262, 0]
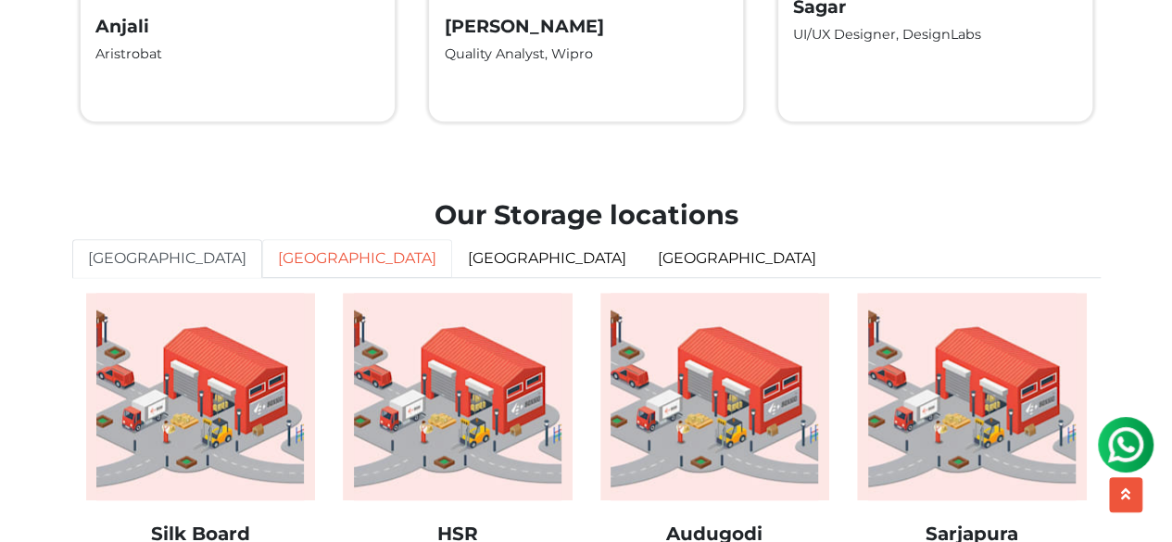
click at [280, 278] on link "[GEOGRAPHIC_DATA]" at bounding box center [357, 258] width 190 height 39
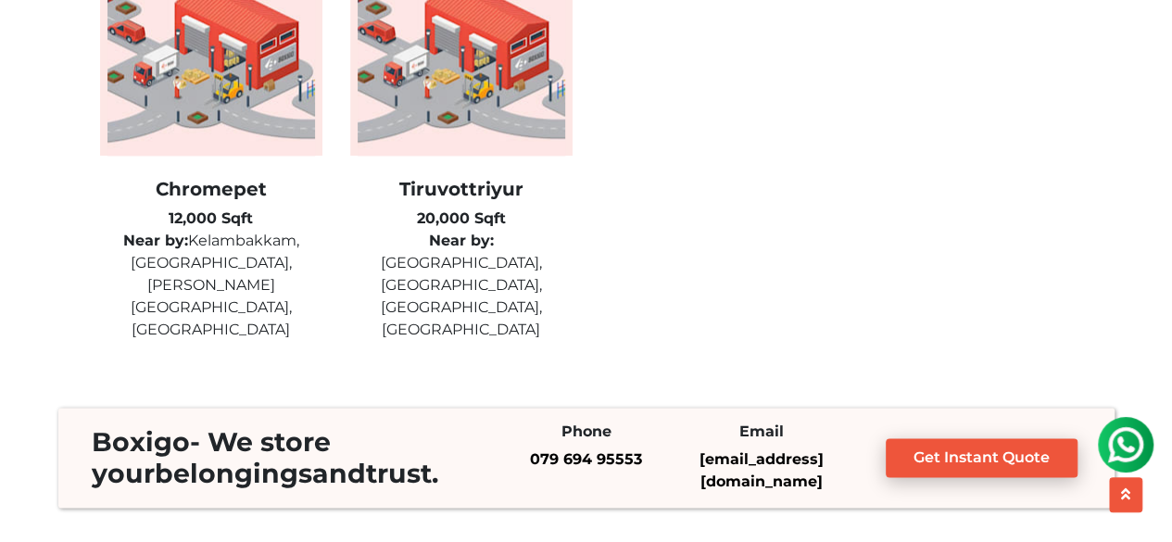
scroll to position [4725, 0]
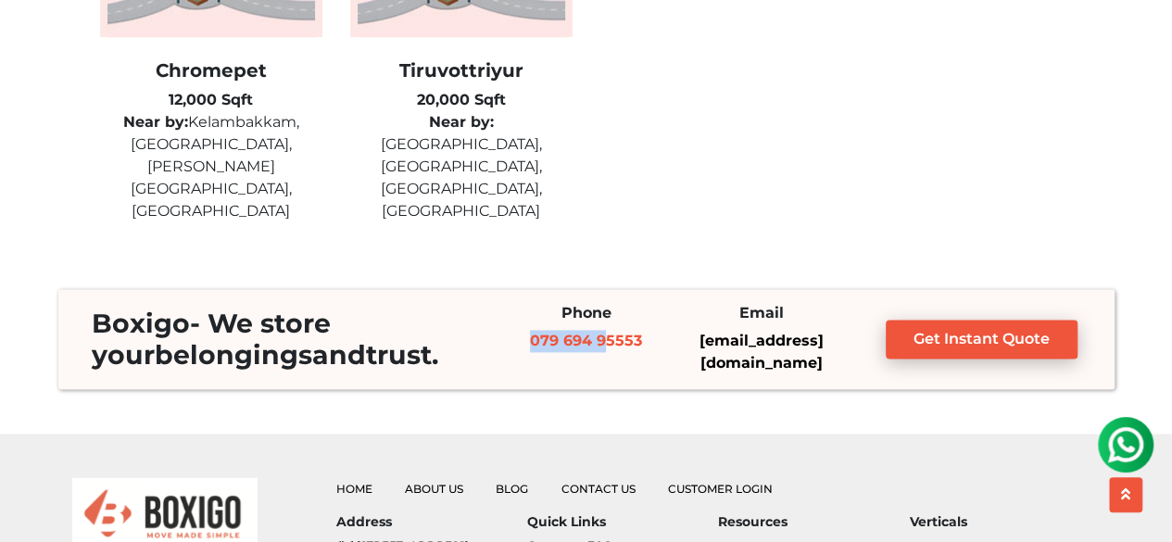
drag, startPoint x: 523, startPoint y: 349, endPoint x: 609, endPoint y: 341, distance: 86.6
click at [609, 341] on div "079 694 95553" at bounding box center [586, 341] width 148 height 22
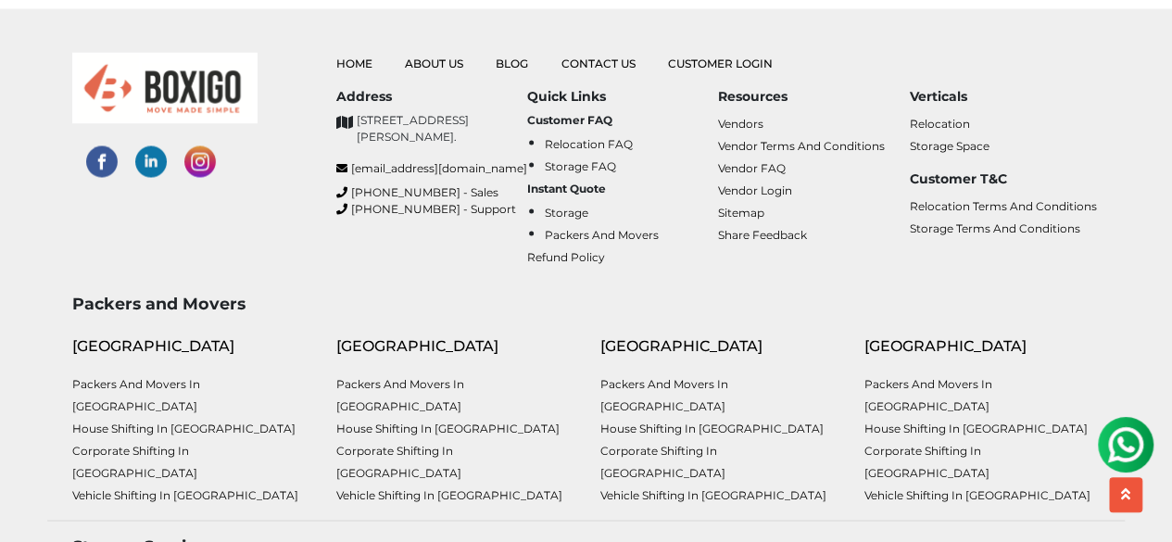
scroll to position [5123, 0]
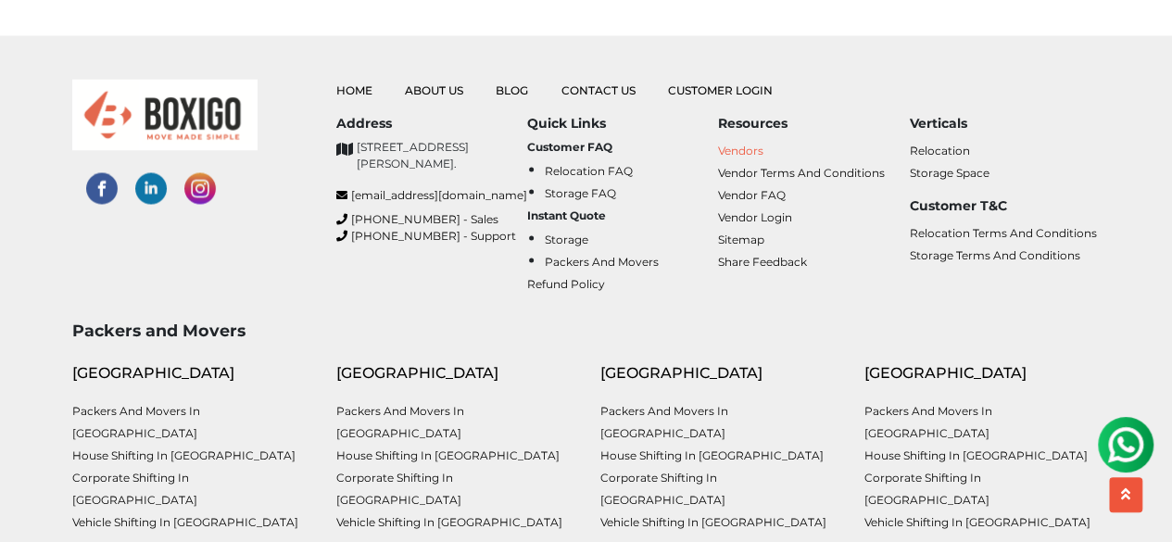
click at [746, 143] on link "Vendors" at bounding box center [740, 150] width 45 height 14
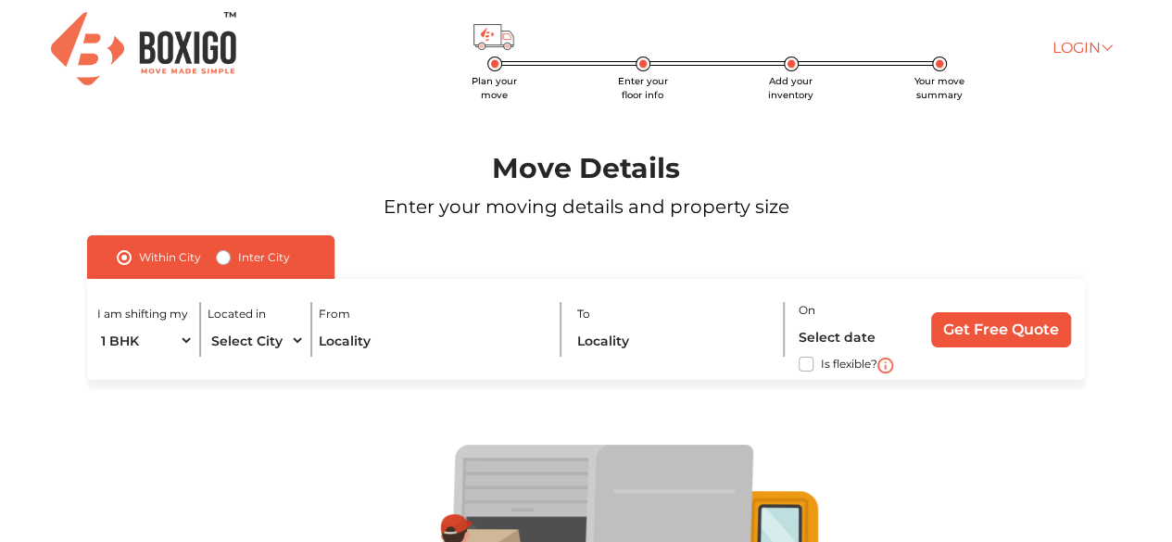
click at [1089, 49] on link "Login" at bounding box center [1081, 48] width 59 height 18
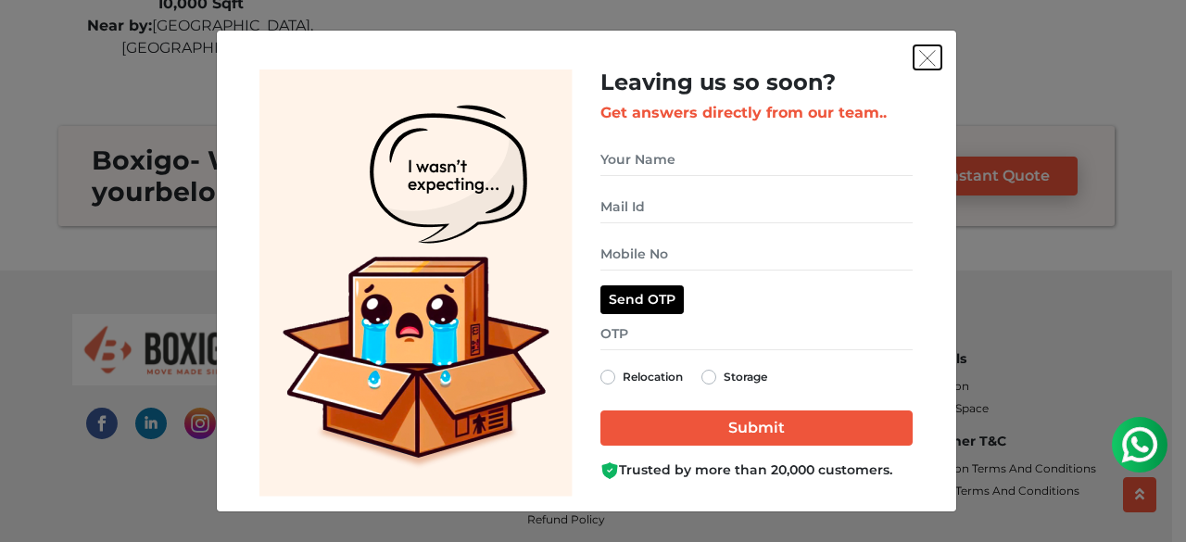
click at [926, 57] on img "get free quote dialog" at bounding box center [927, 58] width 17 height 17
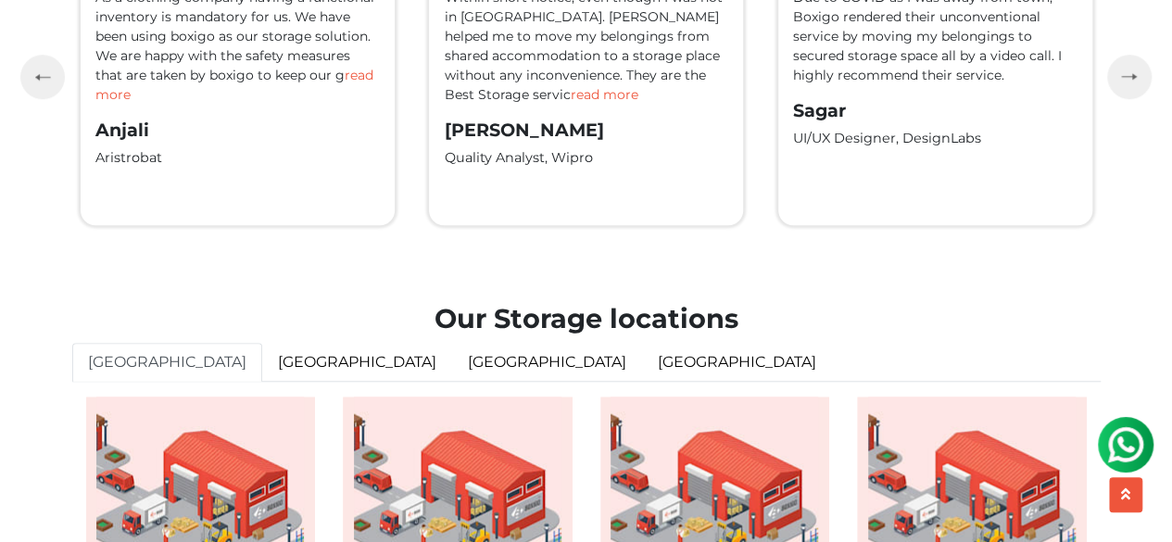
scroll to position [4065, 0]
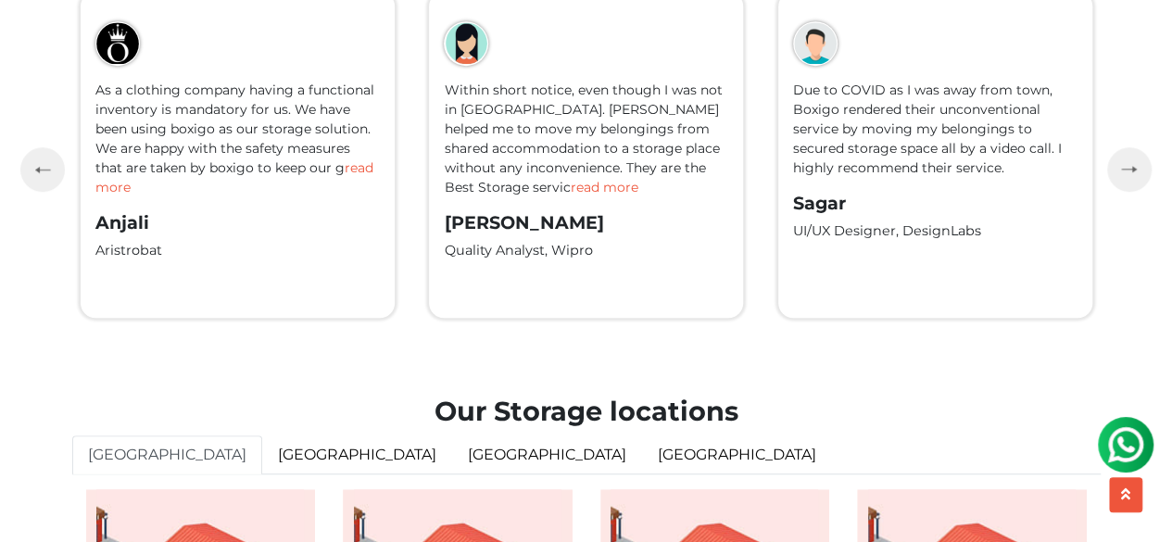
click at [371, 195] on span "read more" at bounding box center [234, 177] width 278 height 36
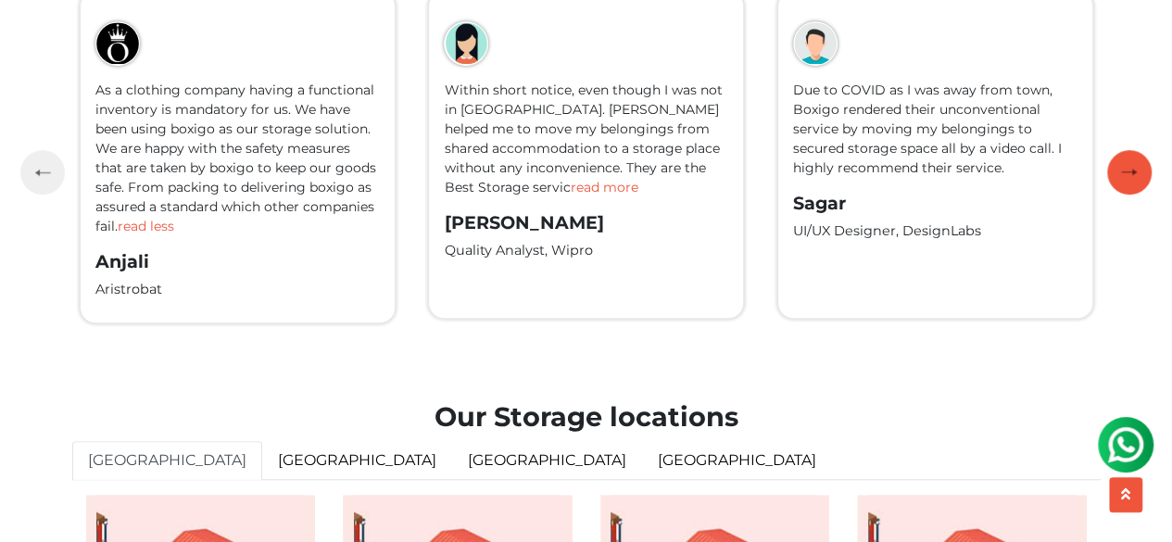
click at [1149, 195] on button "button" at bounding box center [1129, 172] width 44 height 44
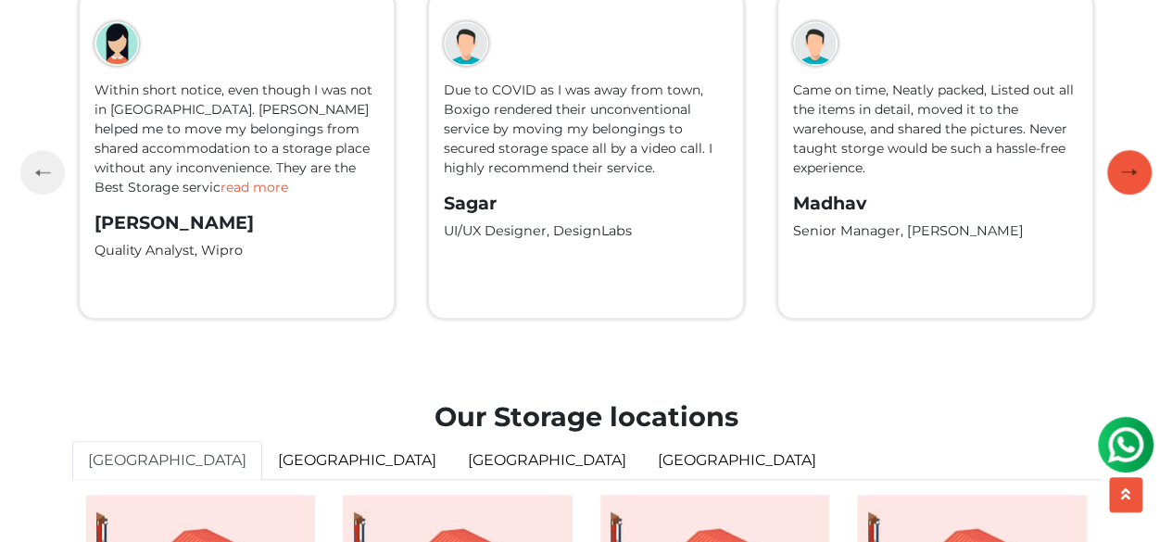
click at [1148, 195] on button "button" at bounding box center [1129, 172] width 44 height 44
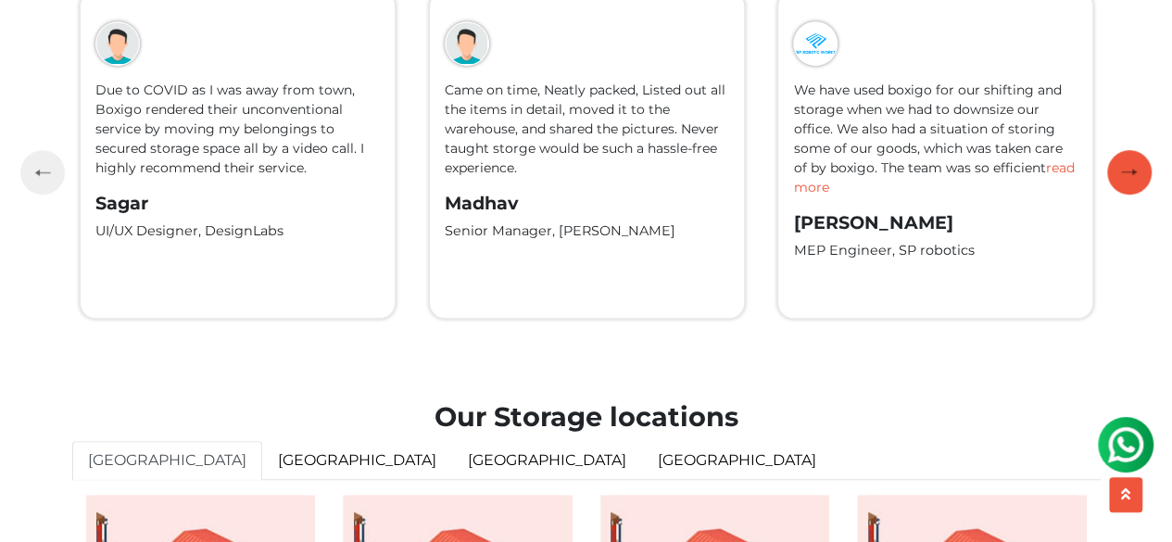
click at [1148, 195] on button "button" at bounding box center [1129, 172] width 44 height 44
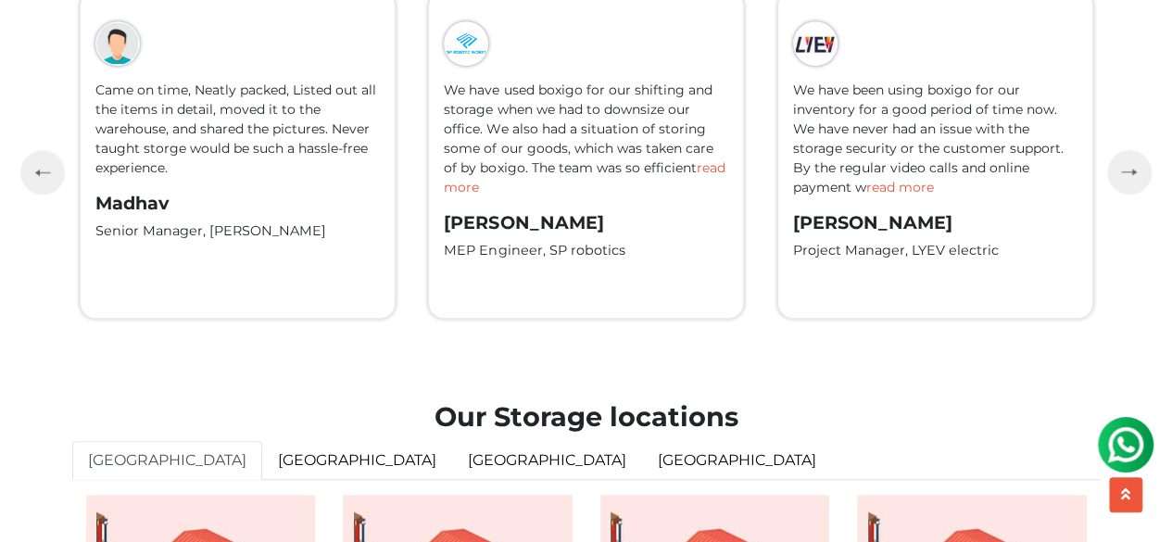
click at [866, 195] on span "read more" at bounding box center [900, 187] width 68 height 17
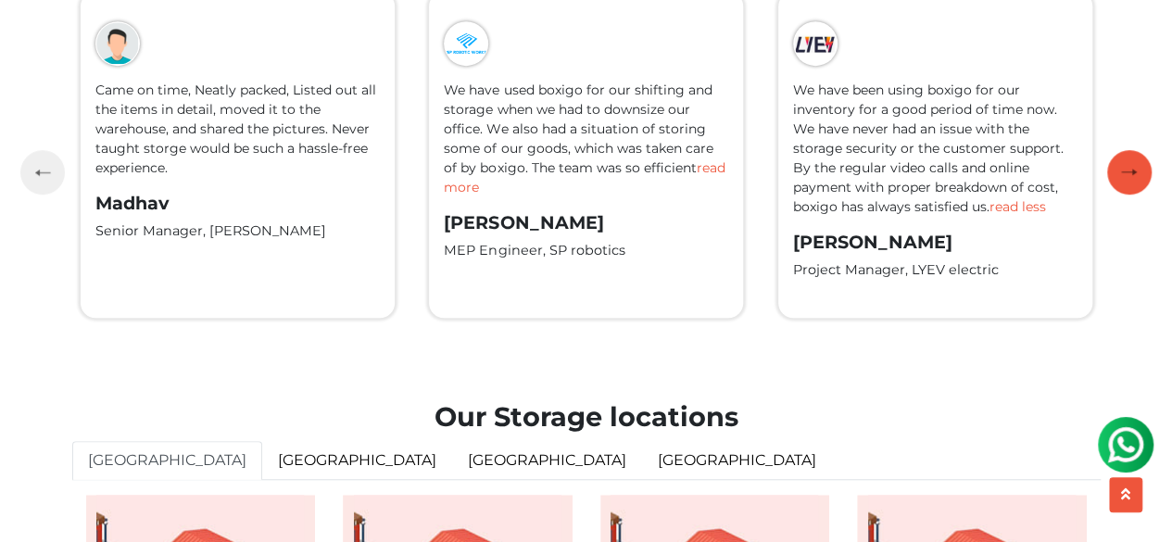
click at [1119, 195] on button "button" at bounding box center [1129, 172] width 44 height 44
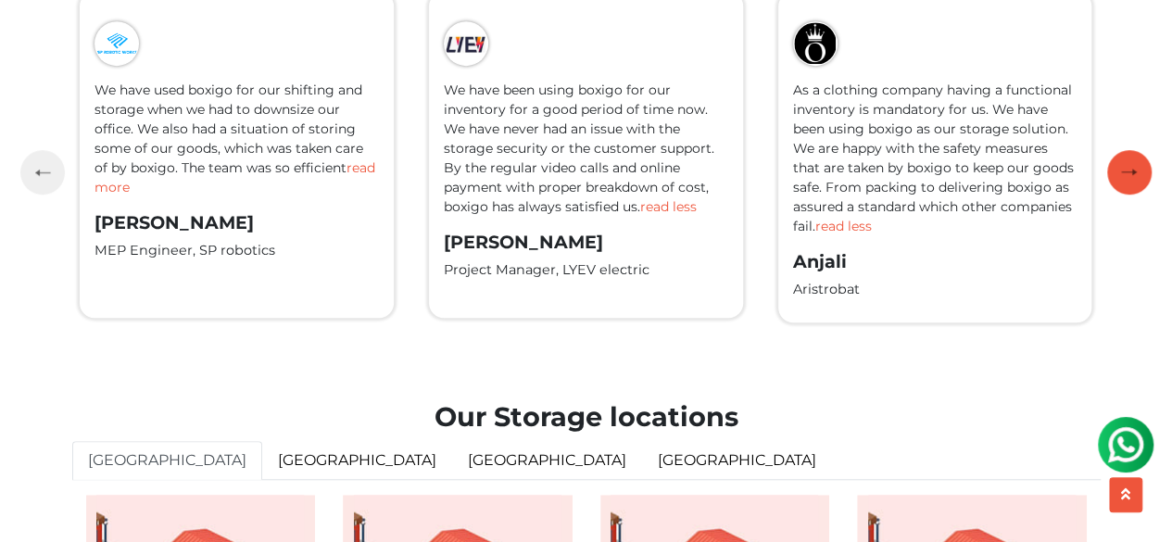
click at [1111, 195] on button "button" at bounding box center [1129, 172] width 44 height 44
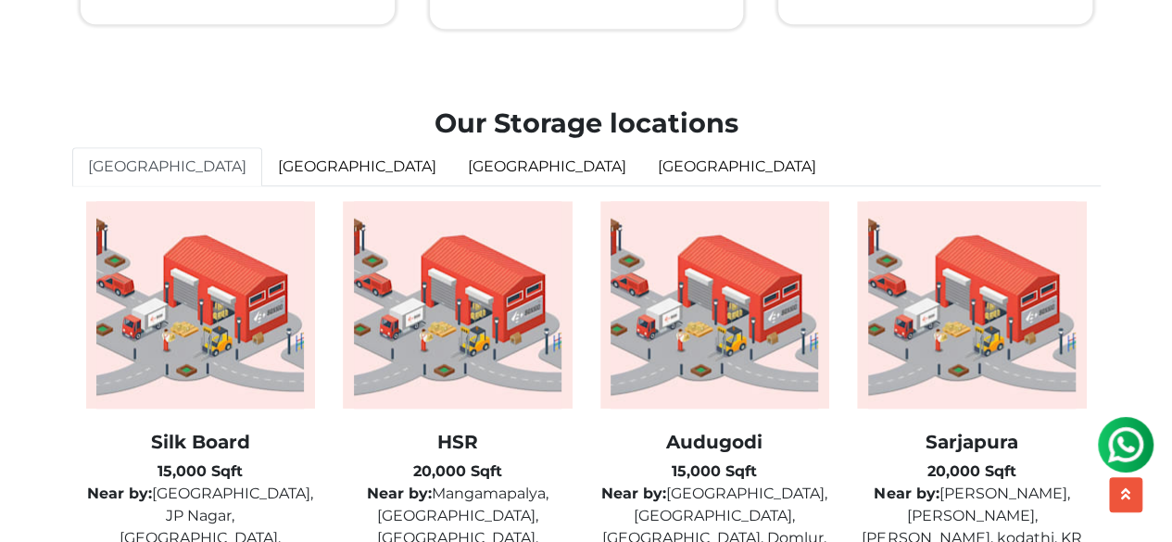
scroll to position [4251, 0]
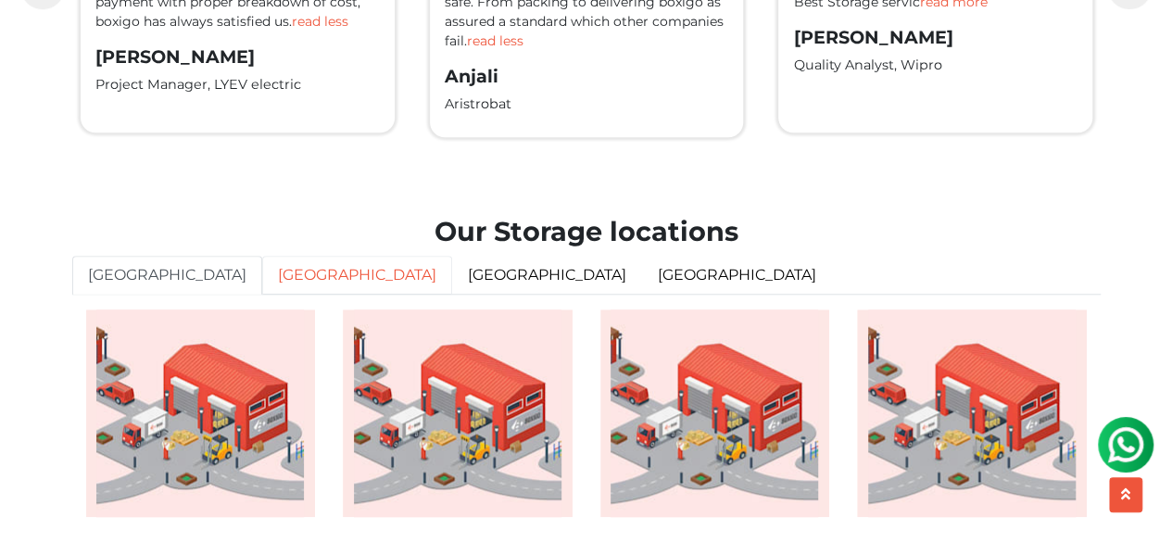
click at [262, 295] on link "[GEOGRAPHIC_DATA]" at bounding box center [357, 275] width 190 height 39
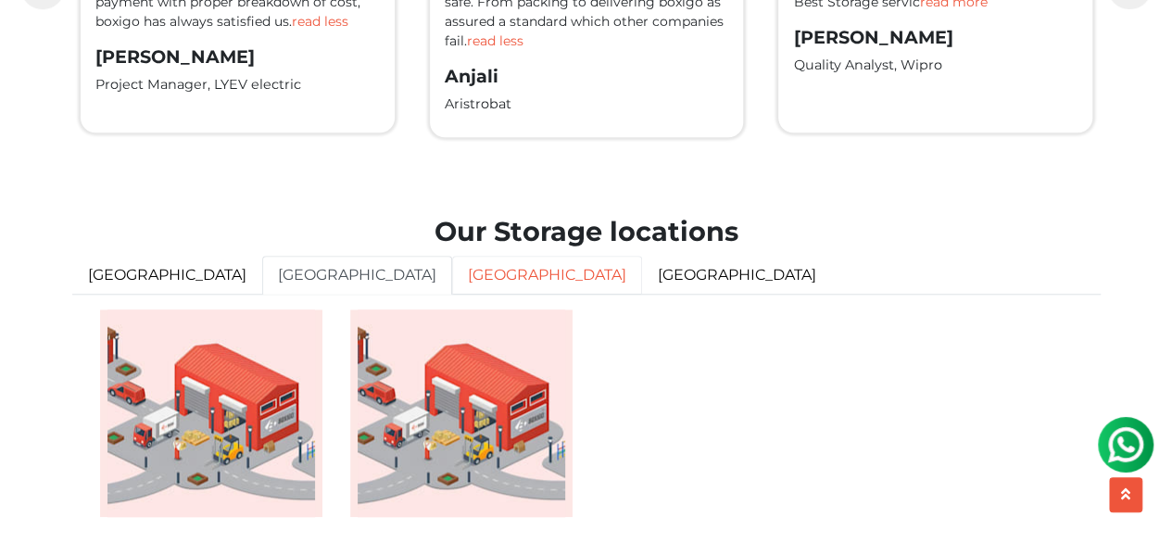
scroll to position [4714, 0]
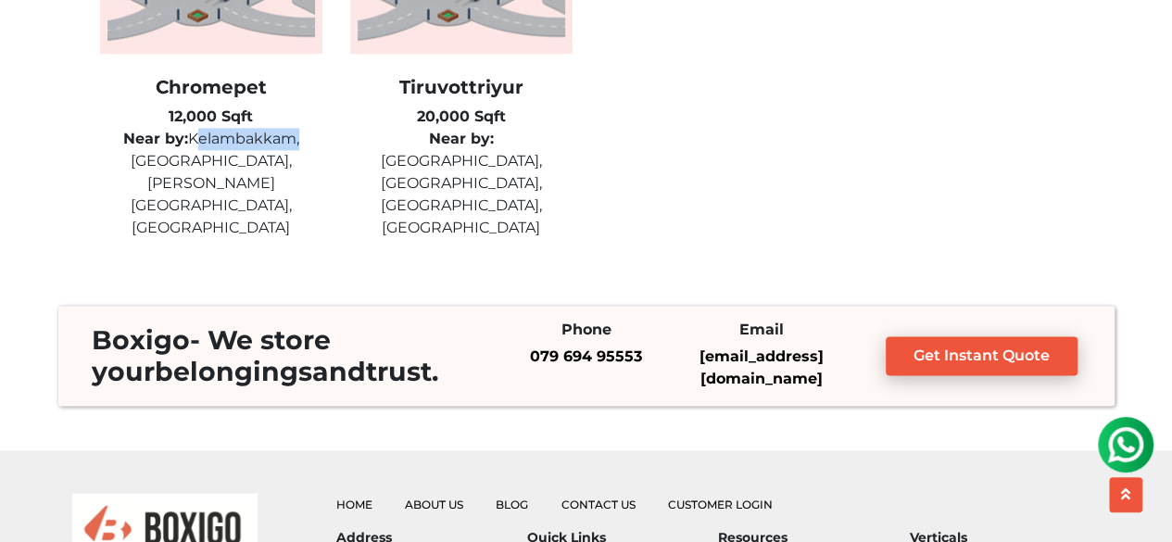
drag, startPoint x: 190, startPoint y: 171, endPoint x: 298, endPoint y: 170, distance: 108.4
click at [298, 170] on p "Near by: [GEOGRAPHIC_DATA], [GEOGRAPHIC_DATA], [PERSON_NAME][GEOGRAPHIC_DATA], …" at bounding box center [211, 183] width 222 height 111
click at [841, 212] on div "Chromepet 12,000 Sqft Near by: [GEOGRAPHIC_DATA], [GEOGRAPHIC_DATA], [PERSON_NA…" at bounding box center [586, 53] width 1001 height 415
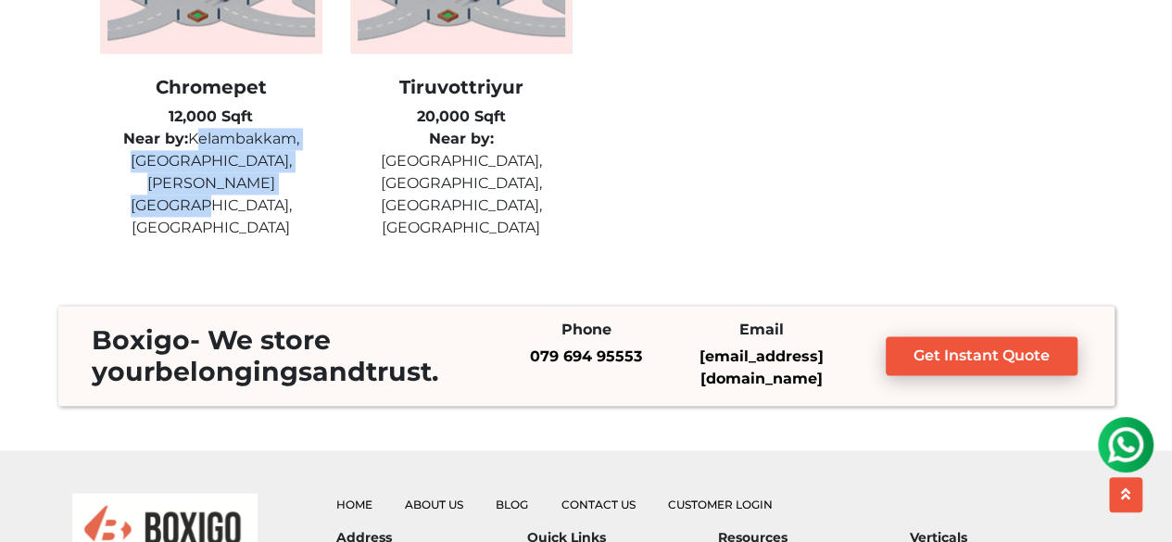
drag, startPoint x: 193, startPoint y: 171, endPoint x: 291, endPoint y: 212, distance: 106.3
click at [291, 212] on p "Near by: [GEOGRAPHIC_DATA], [GEOGRAPHIC_DATA], [PERSON_NAME][GEOGRAPHIC_DATA], …" at bounding box center [211, 183] width 222 height 111
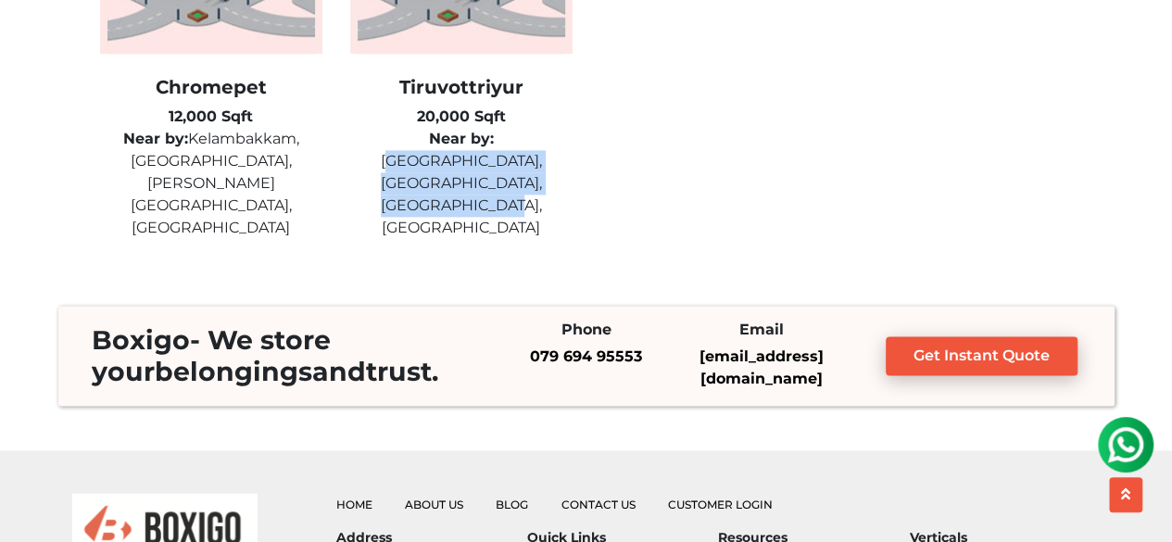
drag, startPoint x: 439, startPoint y: 176, endPoint x: 552, endPoint y: 208, distance: 117.6
click at [552, 208] on p "Near by: [GEOGRAPHIC_DATA], [GEOGRAPHIC_DATA], [GEOGRAPHIC_DATA], [GEOGRAPHIC_D…" at bounding box center [461, 183] width 222 height 111
click at [721, 207] on div "Chromepet 12,000 Sqft Near by: [GEOGRAPHIC_DATA], [GEOGRAPHIC_DATA], [PERSON_NA…" at bounding box center [586, 53] width 1001 height 415
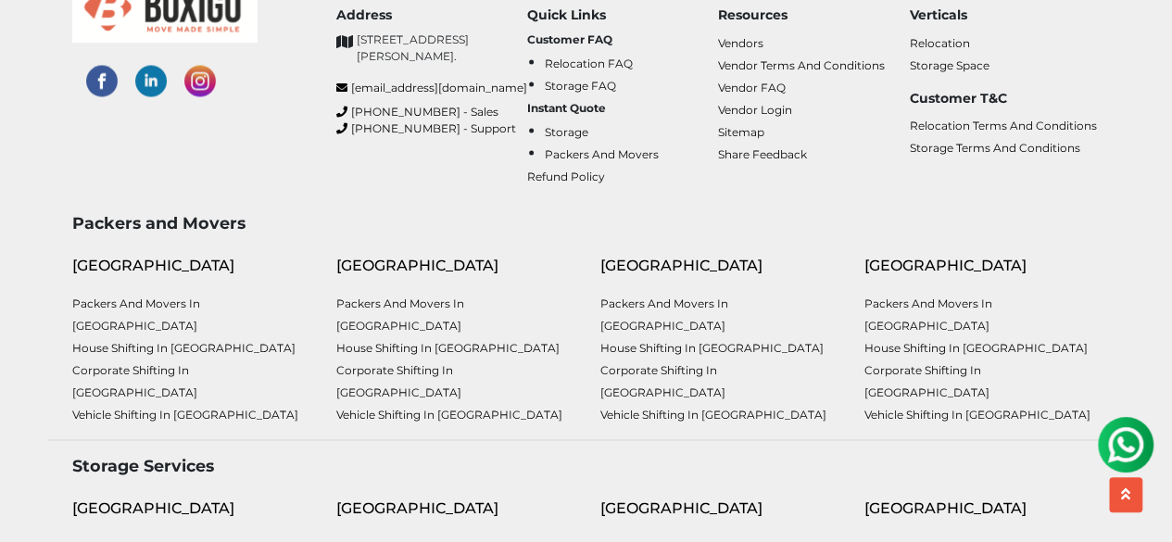
scroll to position [5407, 0]
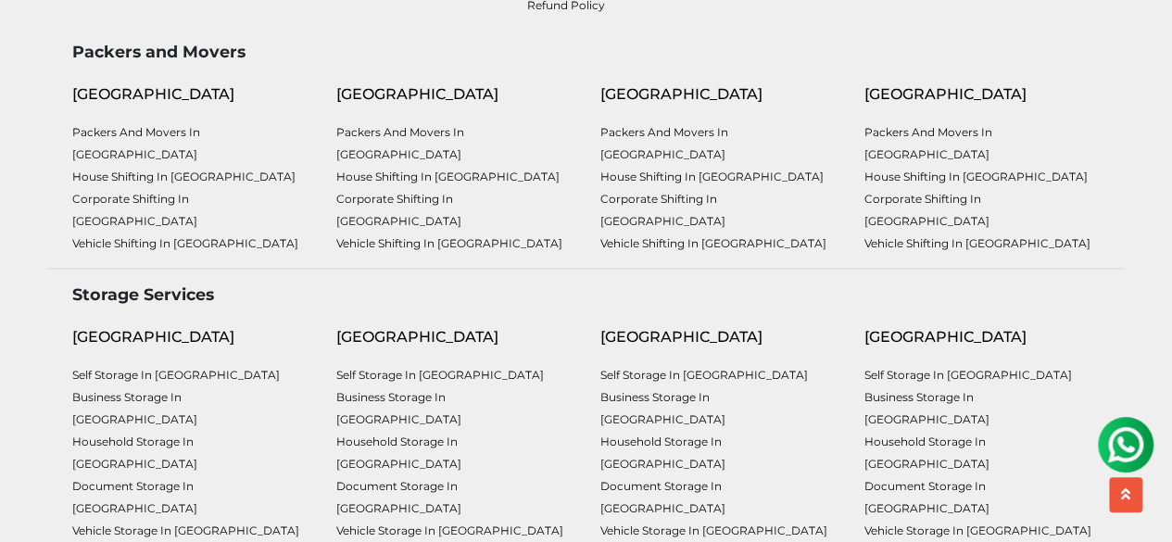
click at [379, 101] on div "[GEOGRAPHIC_DATA]" at bounding box center [454, 94] width 236 height 22
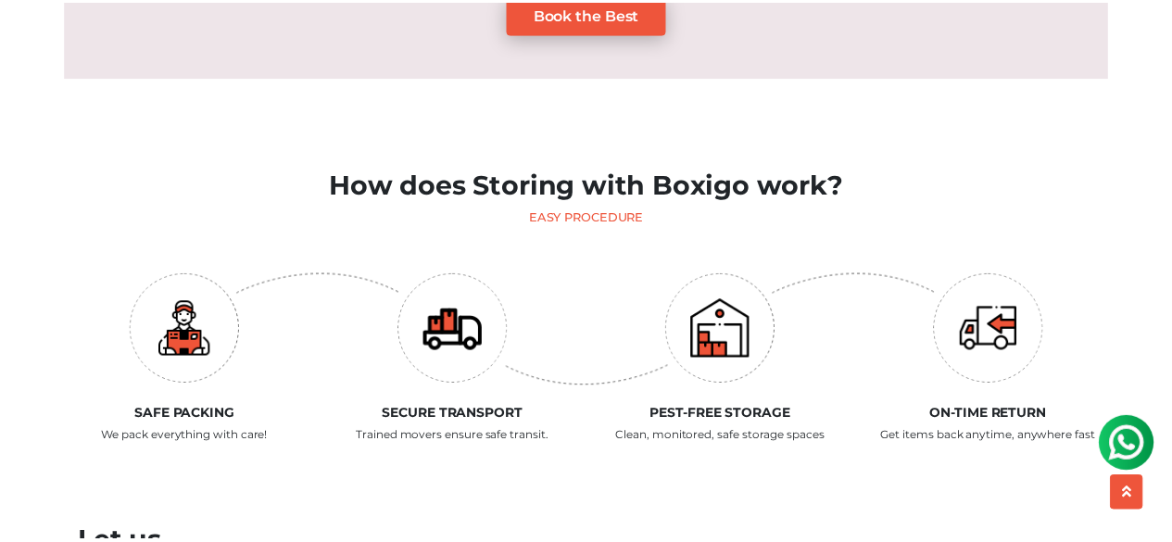
scroll to position [1701, 0]
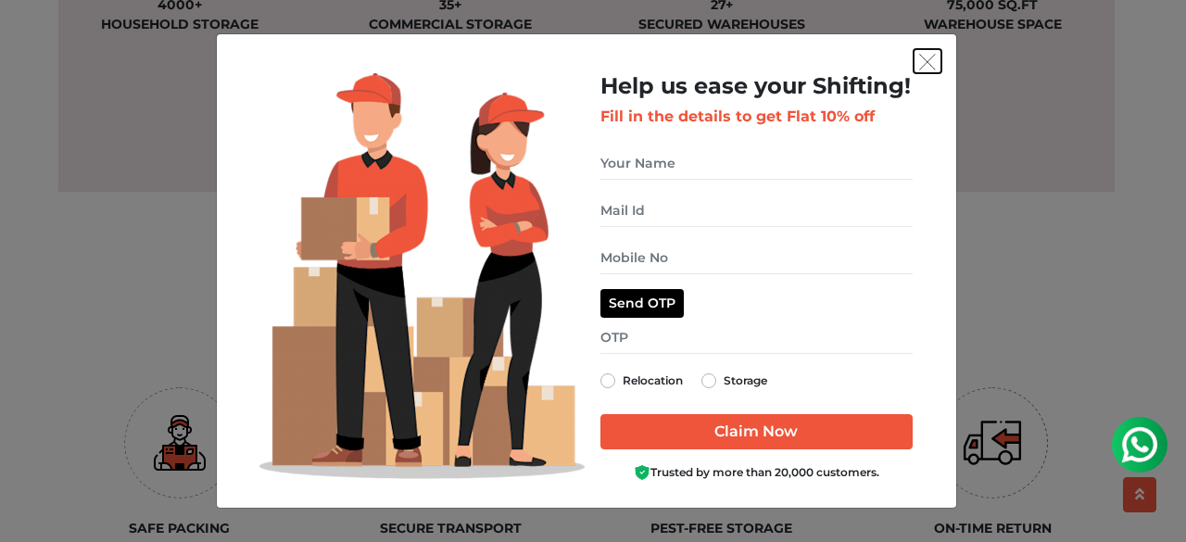
click at [930, 71] on button "get free quote dialog" at bounding box center [927, 61] width 28 height 24
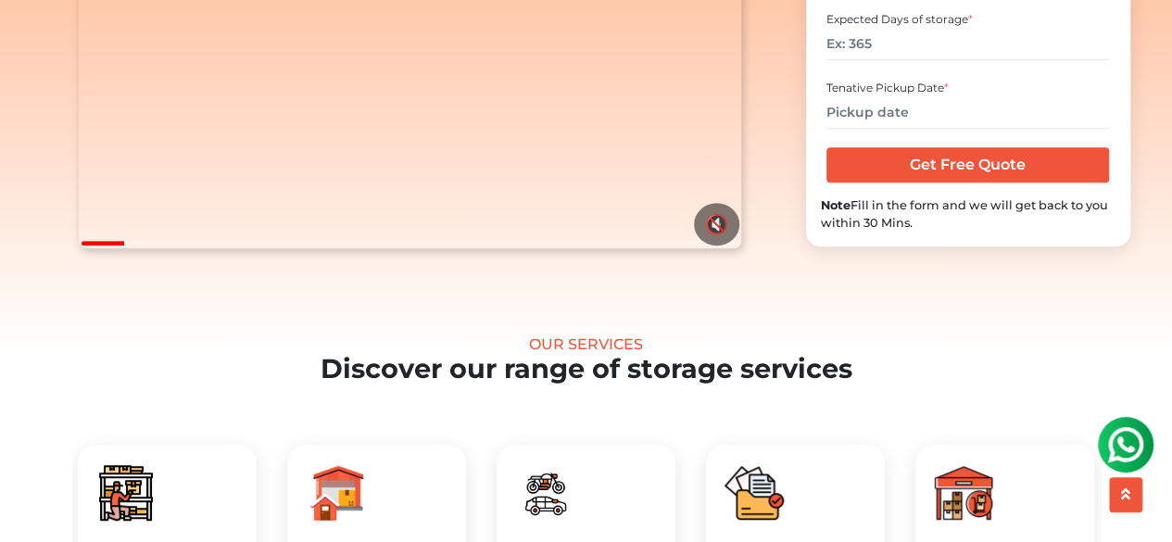
scroll to position [371, 0]
